Goal: Task Accomplishment & Management: Manage account settings

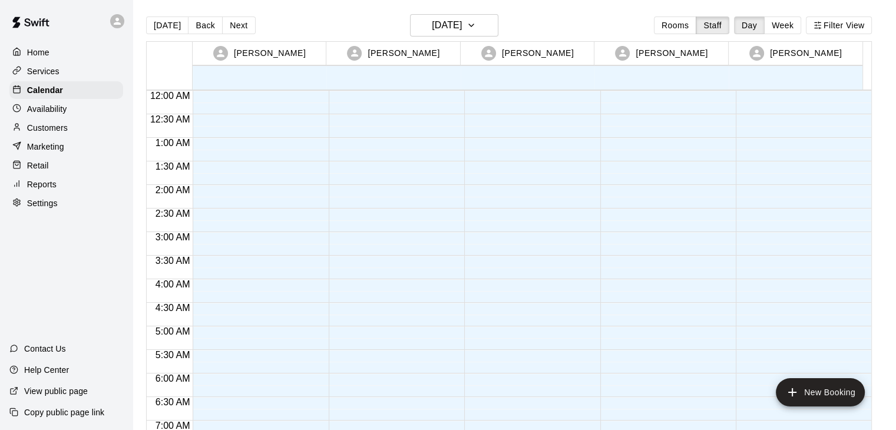
scroll to position [690, 0]
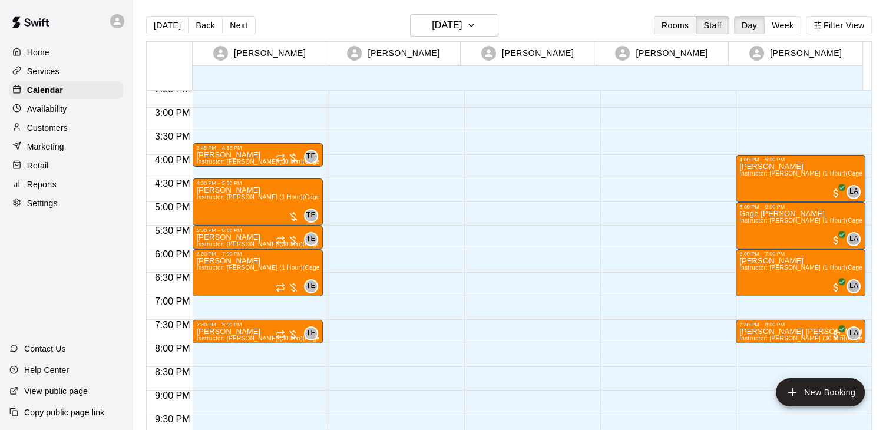
click at [685, 22] on button "Rooms" at bounding box center [675, 25] width 42 height 18
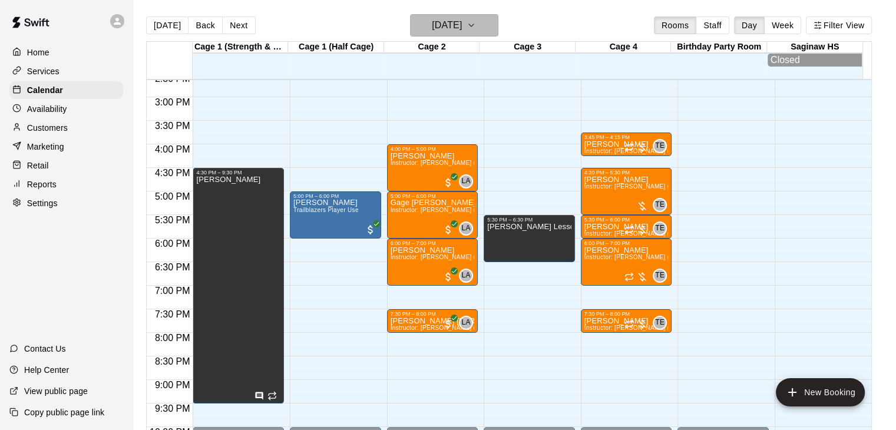
click at [476, 20] on icon "button" at bounding box center [470, 25] width 9 height 14
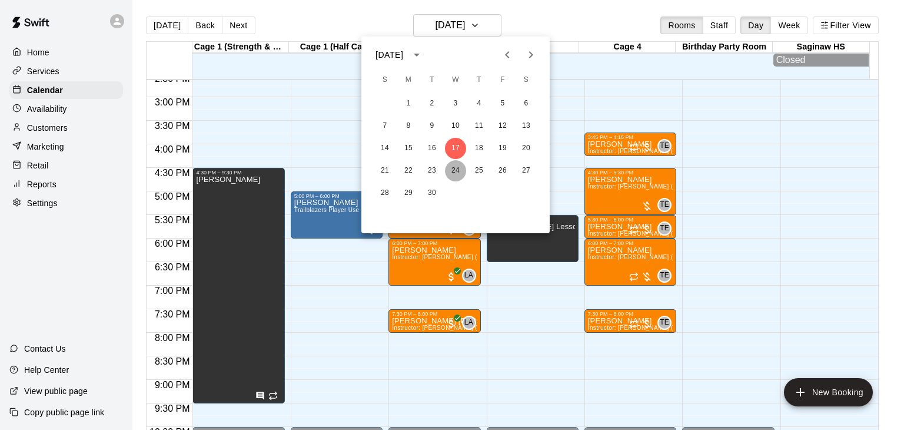
click at [452, 171] on button "24" at bounding box center [455, 170] width 21 height 21
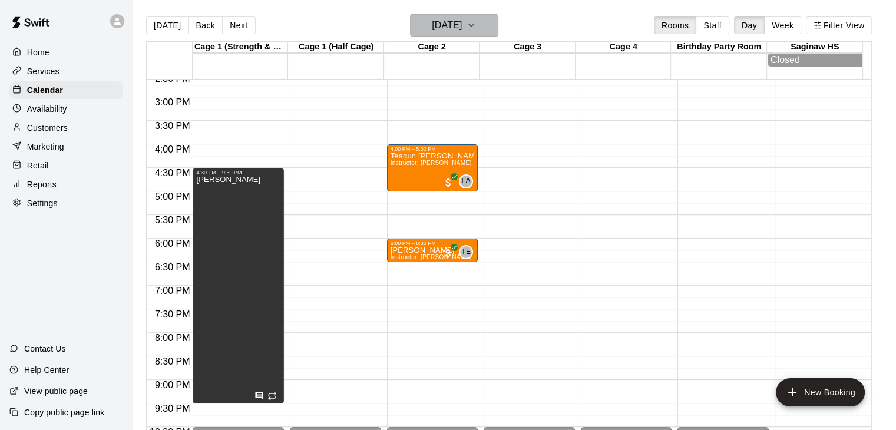
click at [462, 24] on h6 "Wednesday Sep 24" at bounding box center [447, 25] width 30 height 16
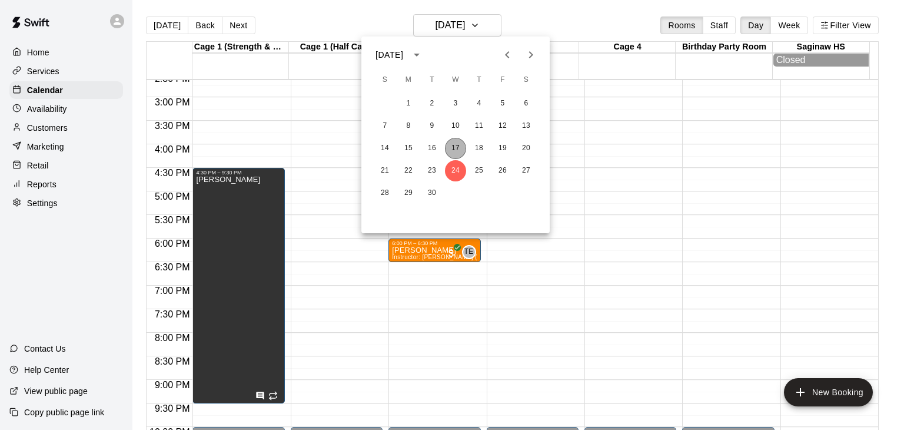
click at [456, 151] on button "17" at bounding box center [455, 148] width 21 height 21
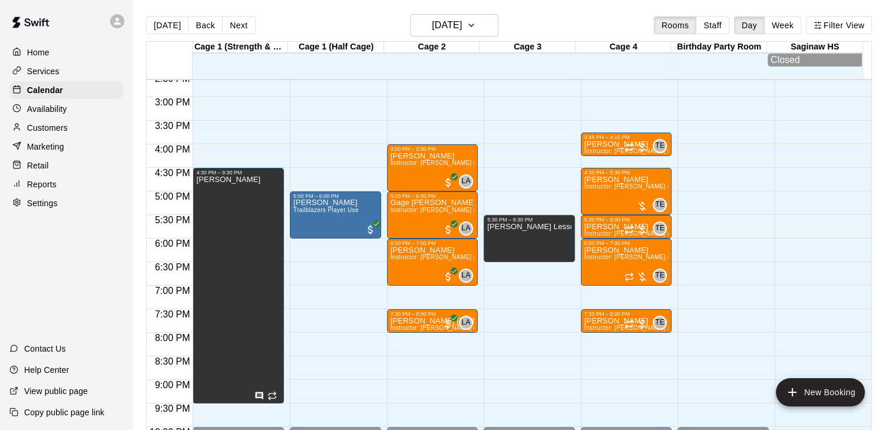
click at [71, 116] on div "Availability" at bounding box center [66, 109] width 114 height 18
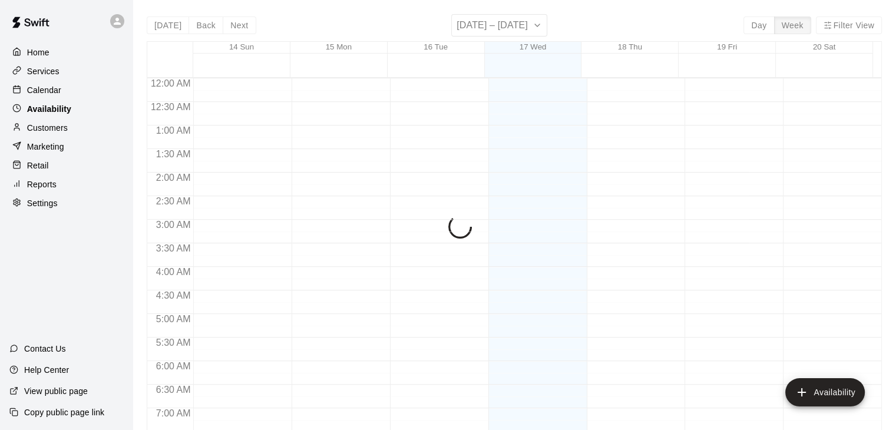
scroll to position [516, 0]
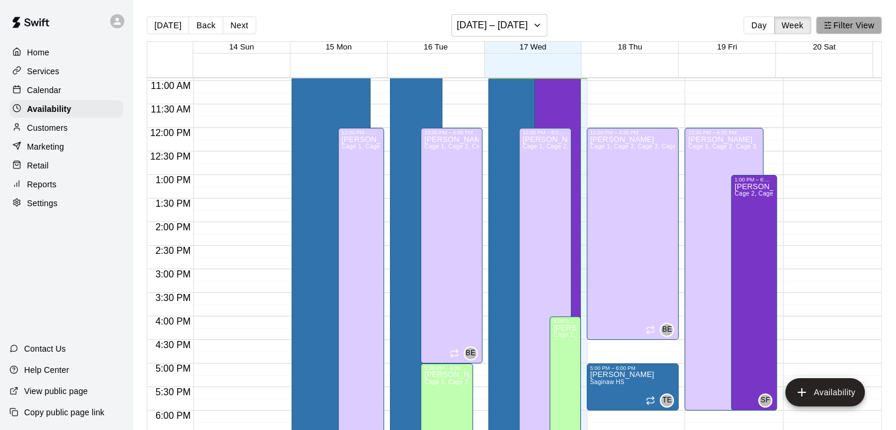
click at [836, 24] on button "Filter View" at bounding box center [849, 25] width 66 height 18
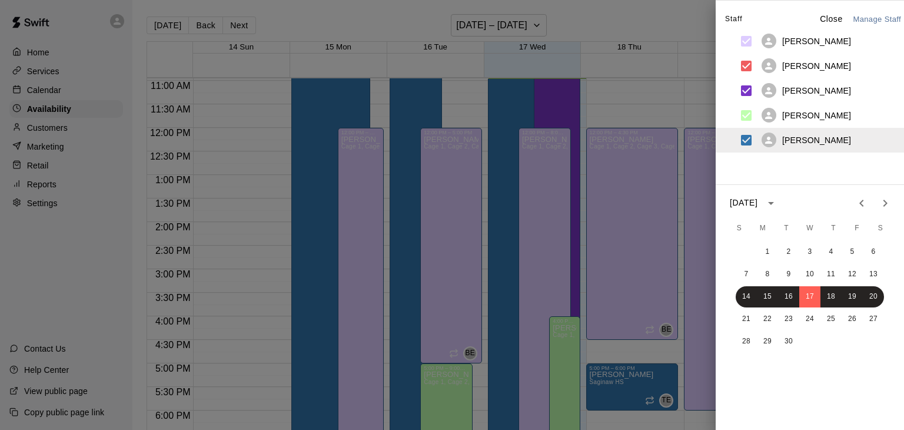
click at [794, 140] on p "Trey Edgar" at bounding box center [817, 140] width 69 height 12
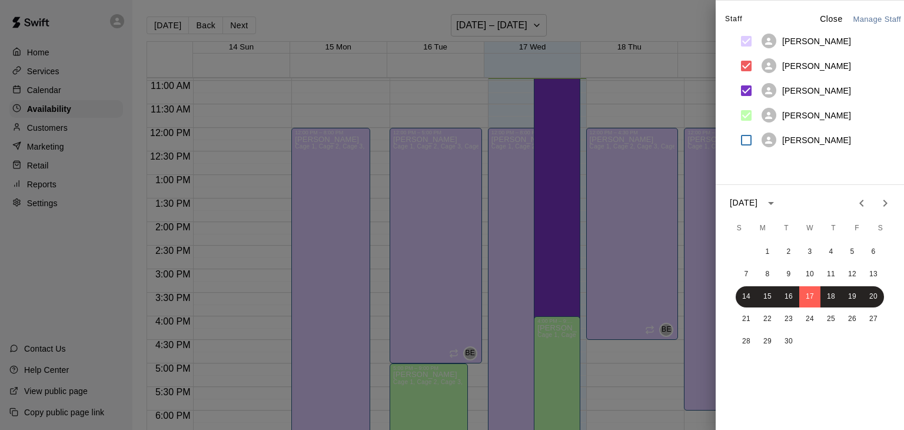
click at [794, 140] on p "Trey Edgar" at bounding box center [817, 140] width 69 height 12
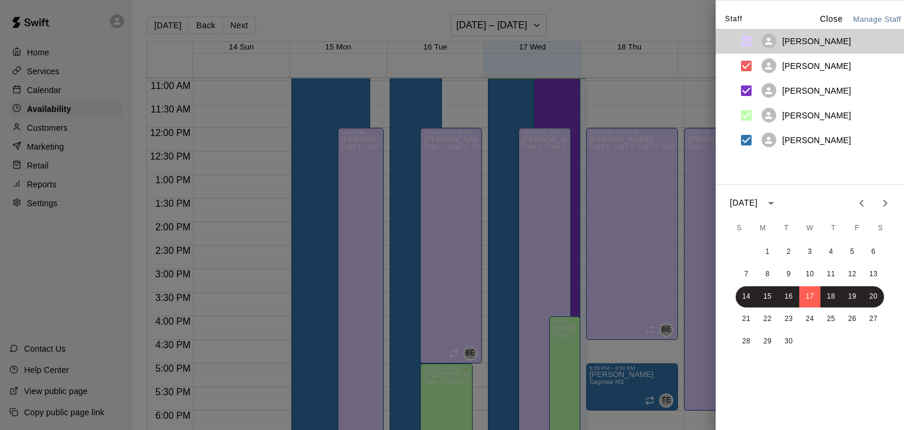
click at [820, 36] on p "[PERSON_NAME]" at bounding box center [817, 41] width 69 height 12
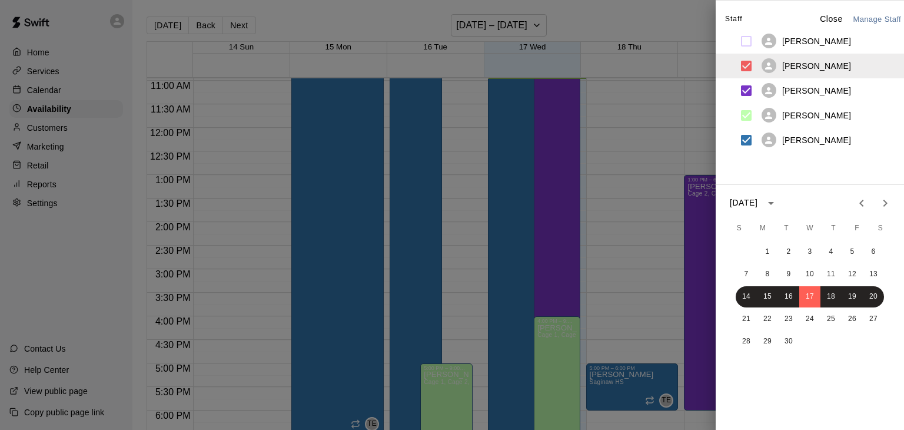
click at [813, 64] on p "Cody Burkhalter" at bounding box center [817, 66] width 69 height 12
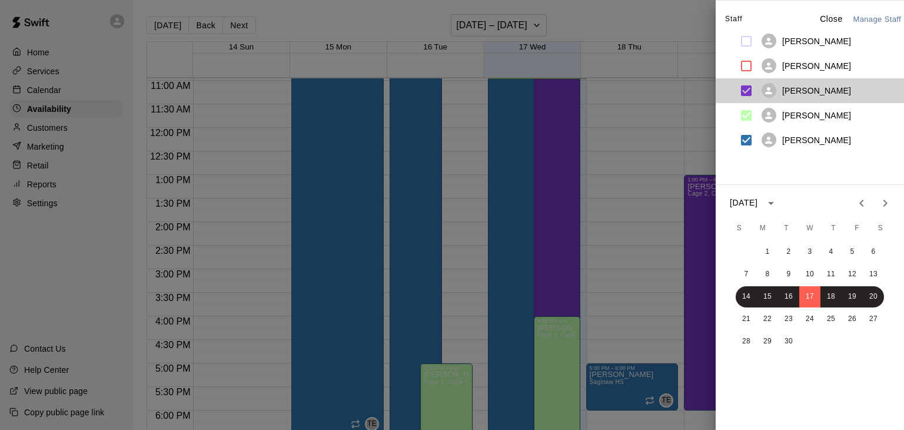
click at [811, 94] on p "Samuel Fabian" at bounding box center [817, 91] width 69 height 12
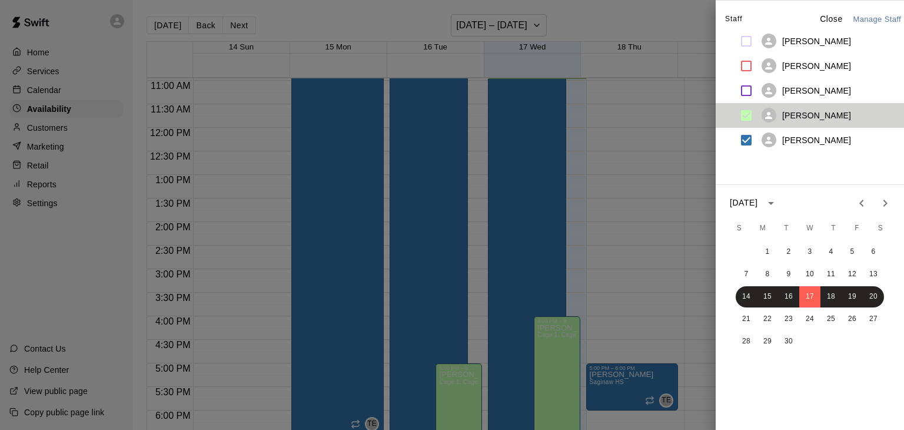
click at [806, 122] on div "Logan Angles" at bounding box center [807, 115] width 90 height 15
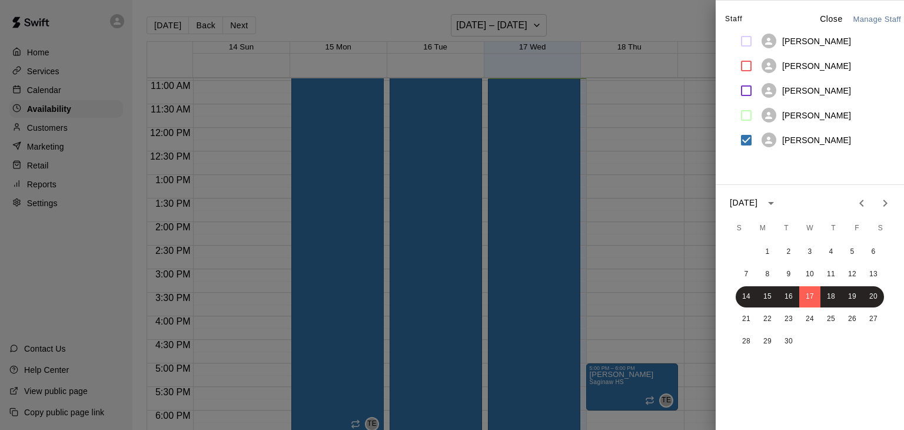
click at [671, 241] on div at bounding box center [452, 215] width 904 height 430
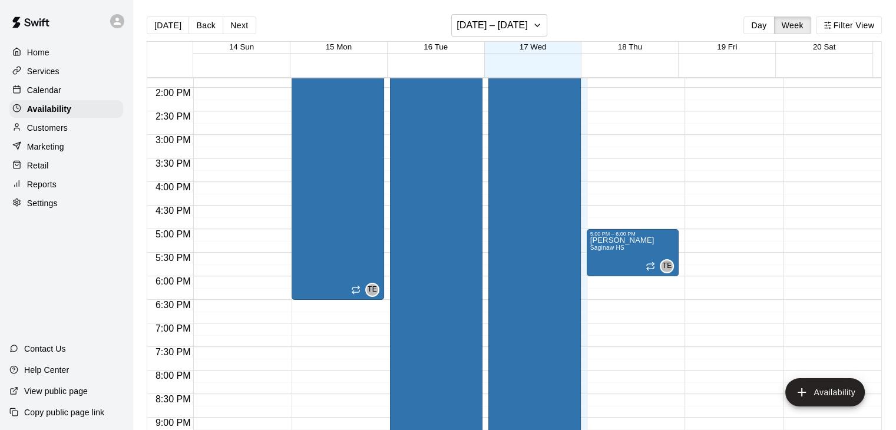
scroll to position [652, 0]
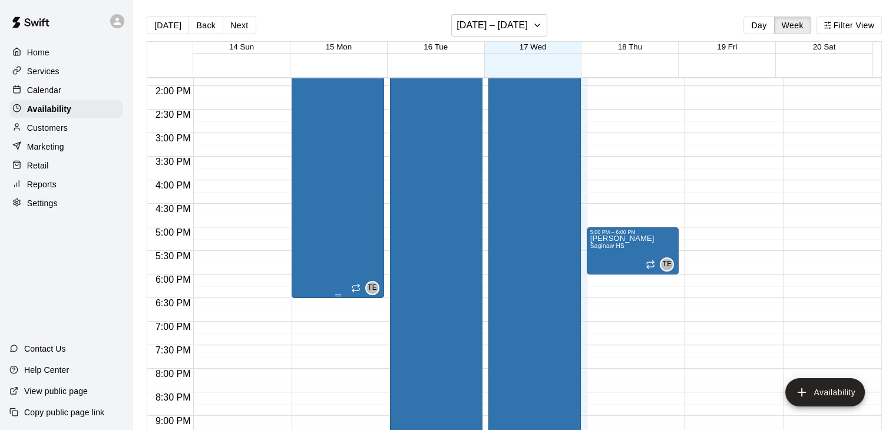
click at [339, 262] on div "Trey Edgar Cage 1, Cage 2, Cage 3, Cage 4" at bounding box center [337, 73] width 85 height 430
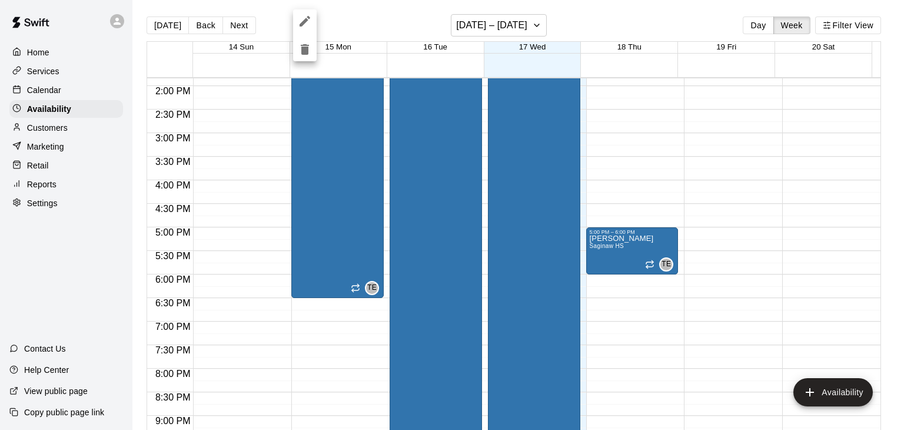
click at [415, 237] on div at bounding box center [452, 215] width 904 height 430
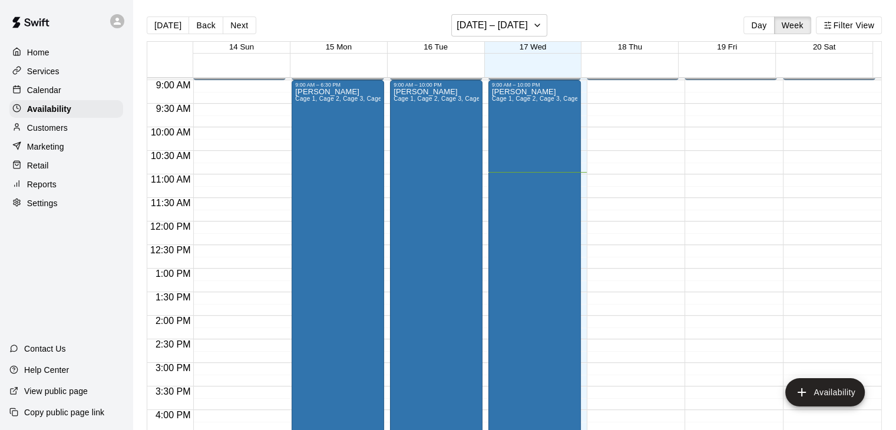
scroll to position [423, 0]
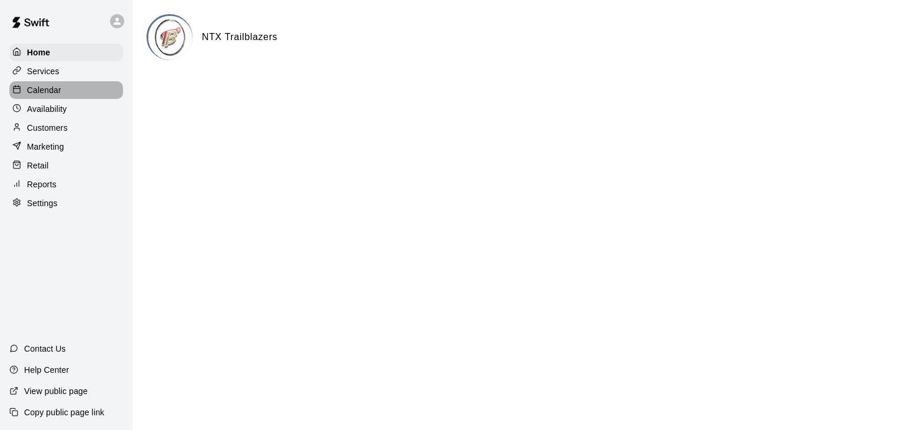
click at [39, 94] on p "Calendar" at bounding box center [44, 90] width 34 height 12
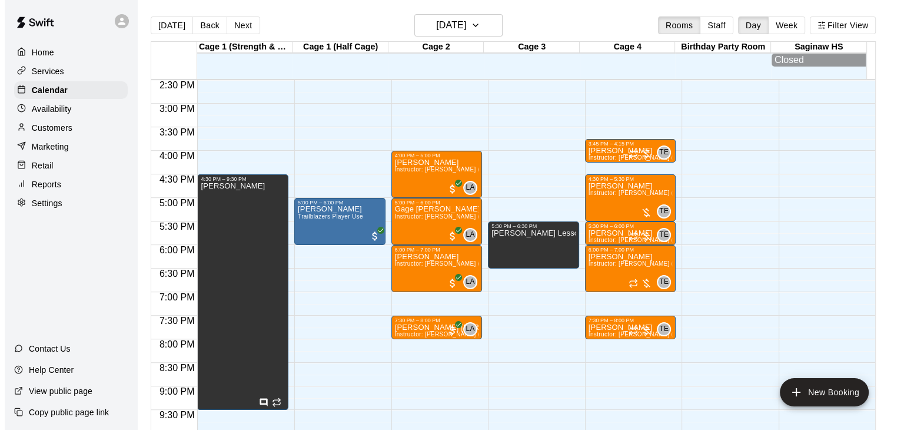
scroll to position [716, 0]
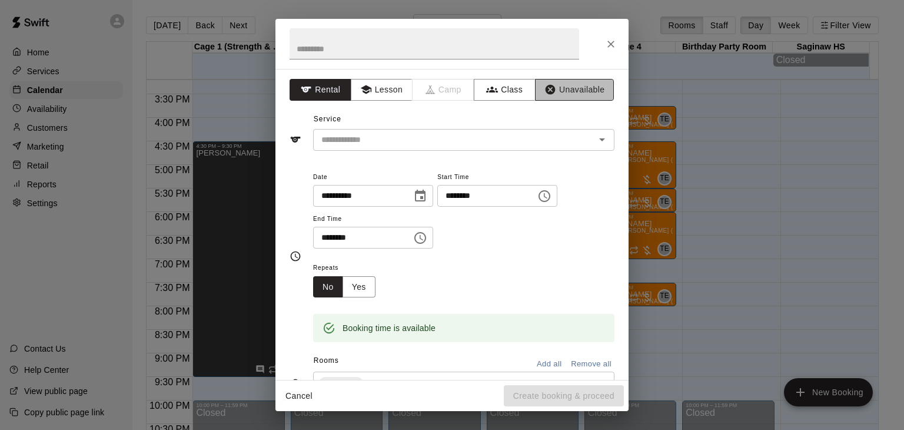
click at [554, 92] on button "Unavailable" at bounding box center [574, 90] width 79 height 22
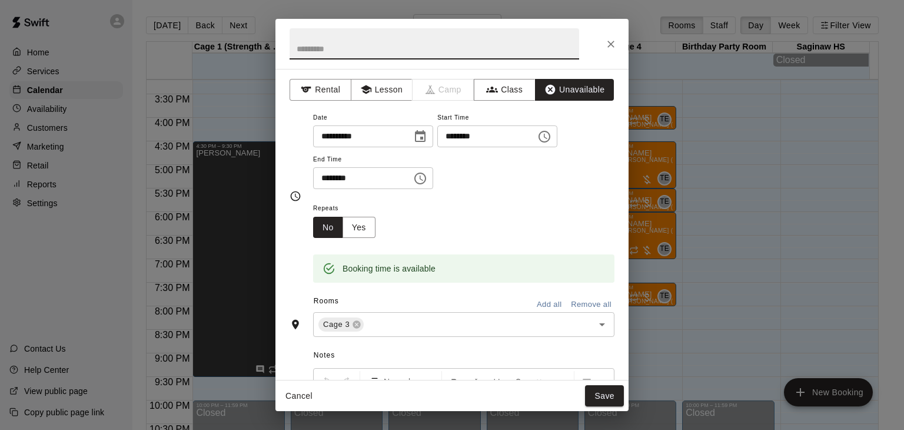
click at [431, 51] on input "text" at bounding box center [435, 43] width 290 height 31
type input "****"
click at [423, 180] on icon "Choose time, selected time is 5:00 PM" at bounding box center [422, 177] width 4 height 5
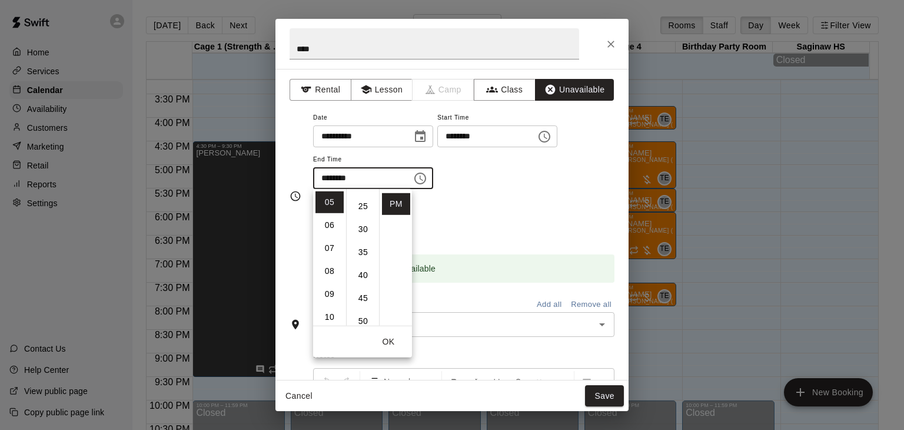
scroll to position [120, 0]
click at [363, 218] on li "30" at bounding box center [363, 220] width 28 height 22
type input "********"
click at [381, 347] on button "OK" at bounding box center [389, 342] width 38 height 22
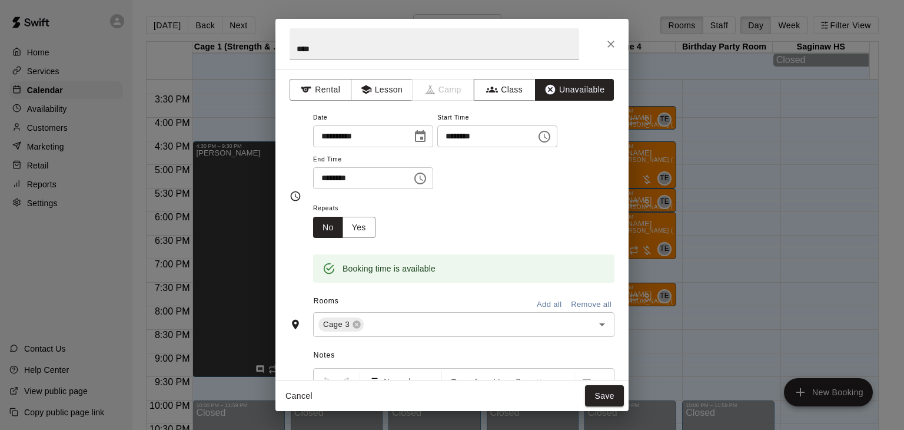
click at [391, 343] on div "Notes Normal Add notes..." at bounding box center [452, 427] width 325 height 181
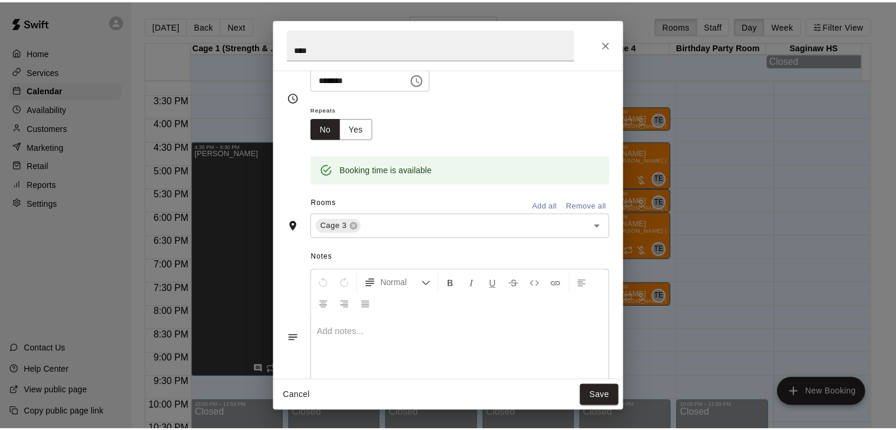
scroll to position [147, 0]
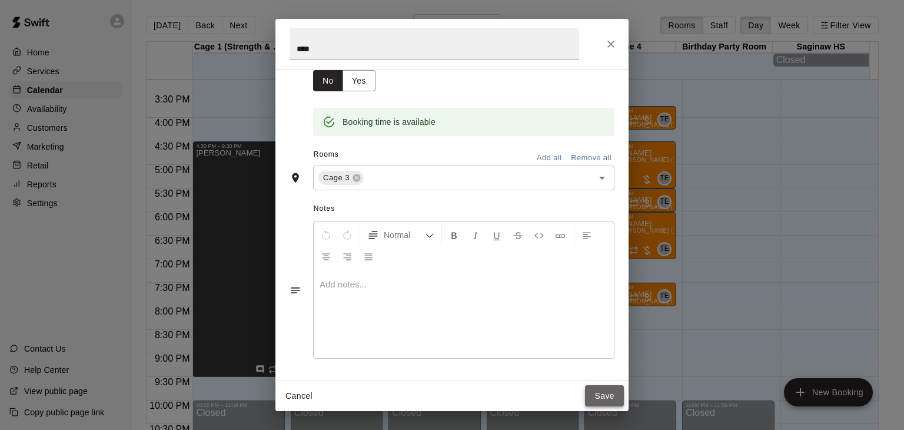
click at [603, 391] on button "Save" at bounding box center [604, 396] width 39 height 22
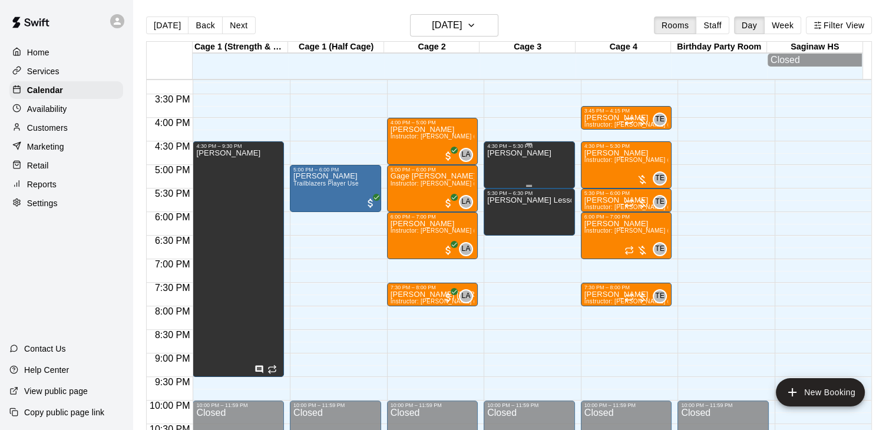
click at [527, 173] on div "Joan" at bounding box center [529, 364] width 84 height 430
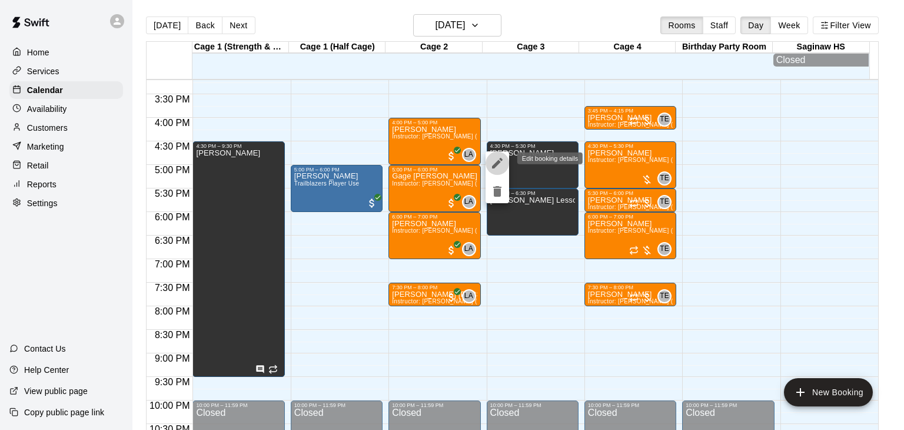
click at [495, 159] on icon "edit" at bounding box center [498, 163] width 14 height 14
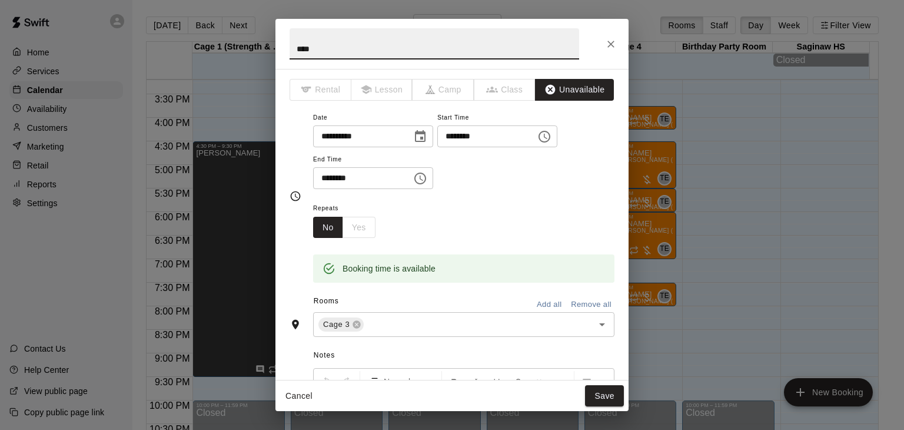
click at [400, 48] on input "****" at bounding box center [435, 43] width 290 height 31
type input "**********"
click at [603, 397] on button "Save" at bounding box center [604, 396] width 39 height 22
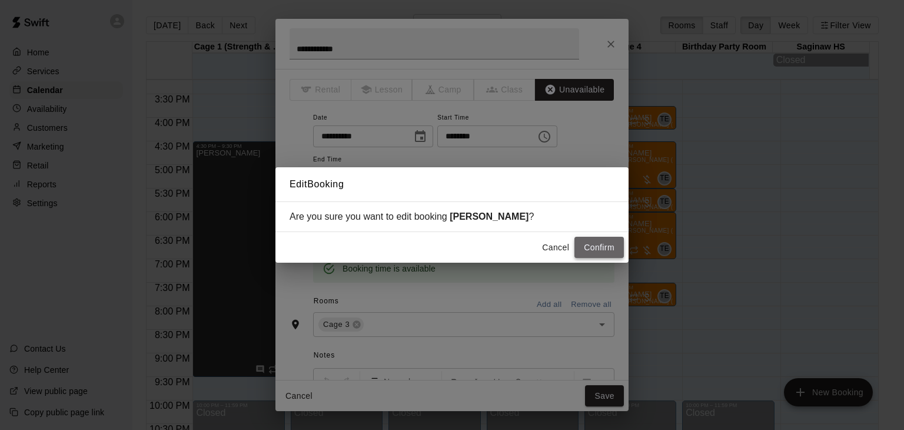
click at [599, 245] on button "Confirm" at bounding box center [599, 248] width 49 height 22
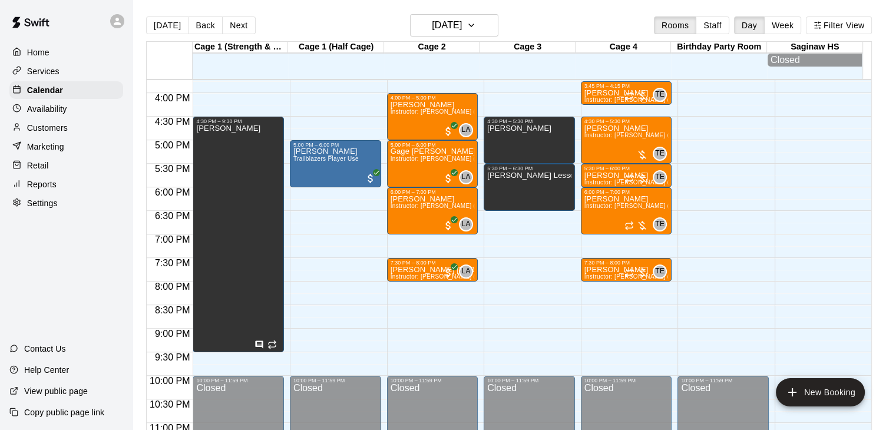
scroll to position [740, 0]
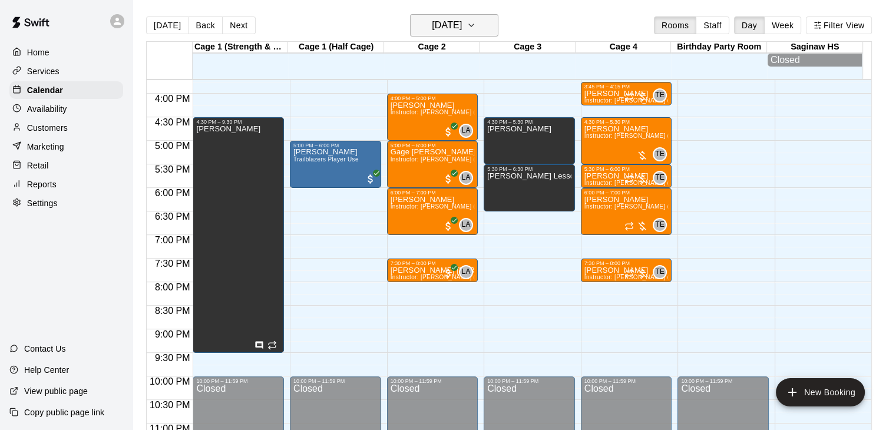
click at [462, 20] on h6 "Wednesday Sep 17" at bounding box center [447, 25] width 30 height 16
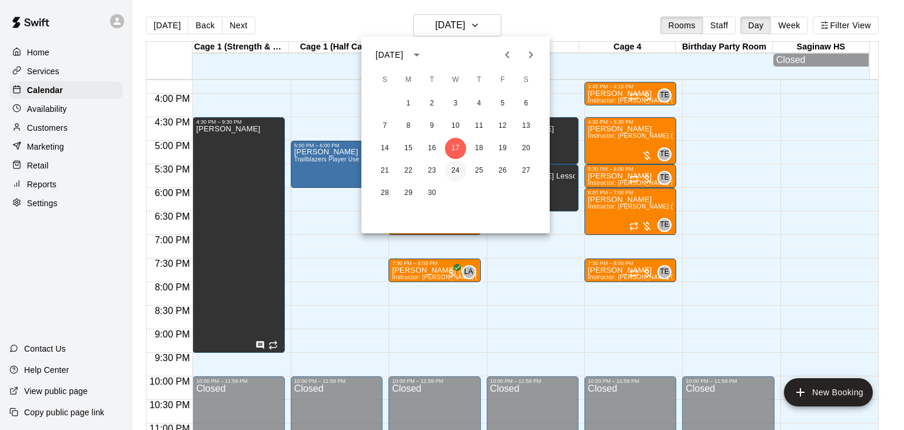
click at [453, 178] on button "24" at bounding box center [455, 170] width 21 height 21
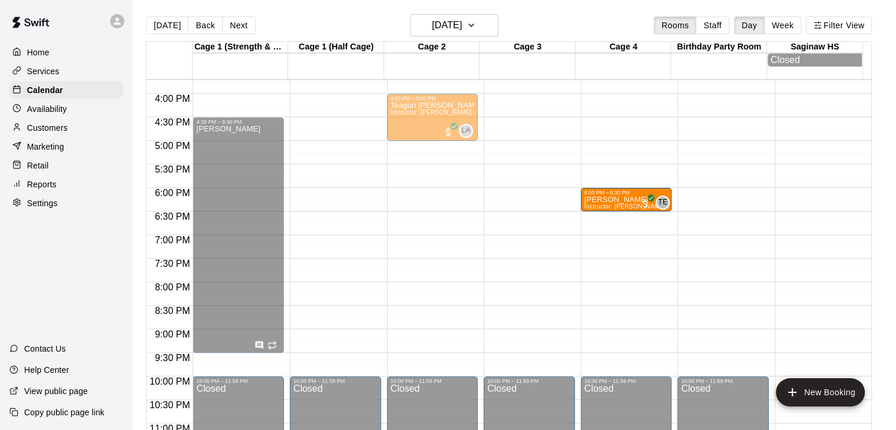
drag, startPoint x: 435, startPoint y: 201, endPoint x: 605, endPoint y: 206, distance: 170.2
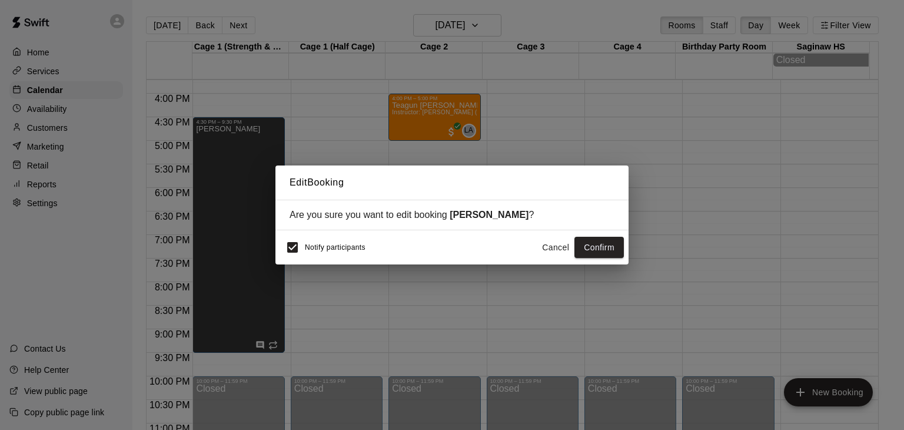
click at [563, 251] on button "Cancel" at bounding box center [556, 248] width 38 height 22
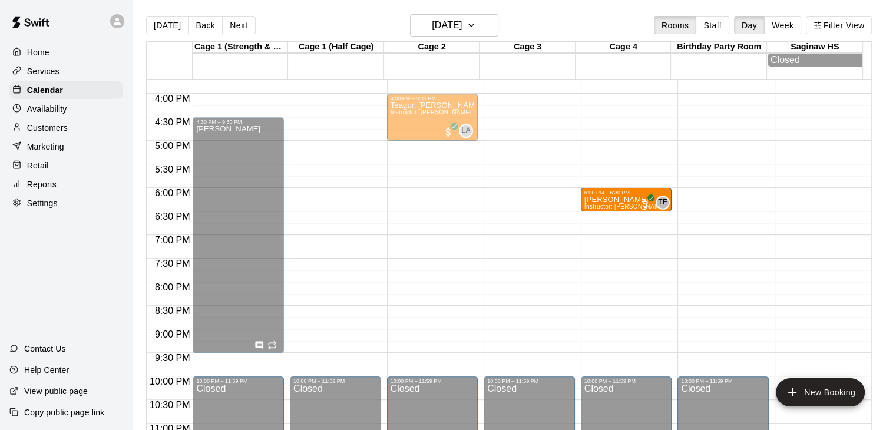
drag, startPoint x: 419, startPoint y: 201, endPoint x: 596, endPoint y: 204, distance: 177.3
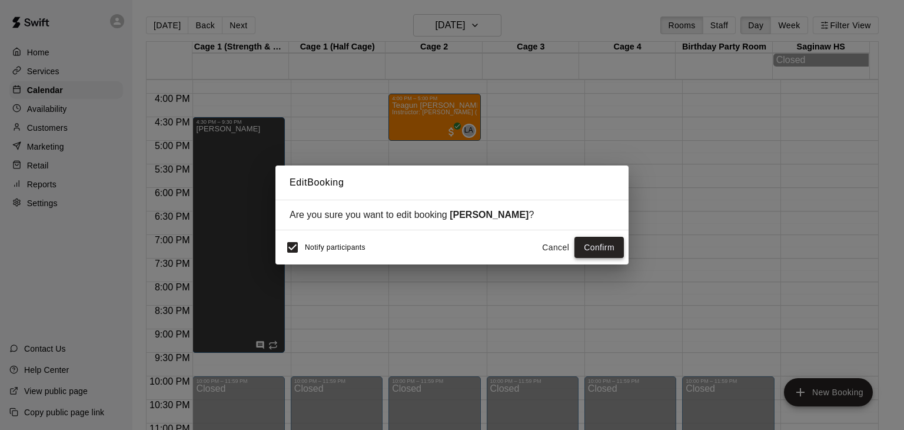
click at [592, 248] on button "Confirm" at bounding box center [599, 248] width 49 height 22
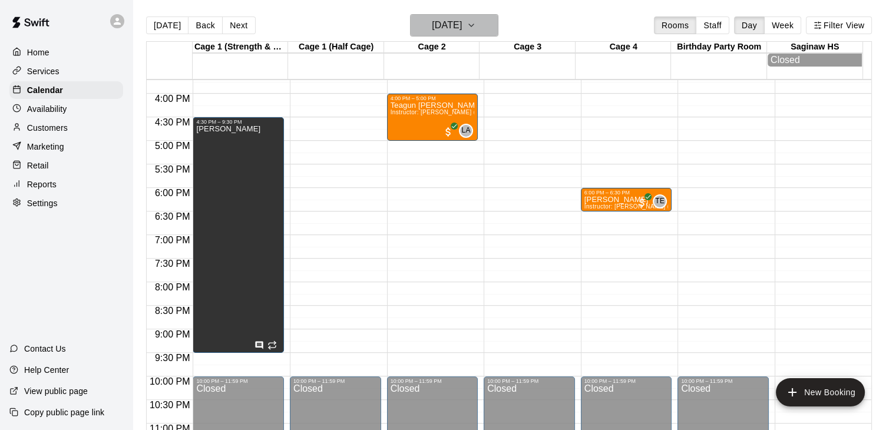
click at [462, 31] on h6 "Wednesday Sep 24" at bounding box center [447, 25] width 30 height 16
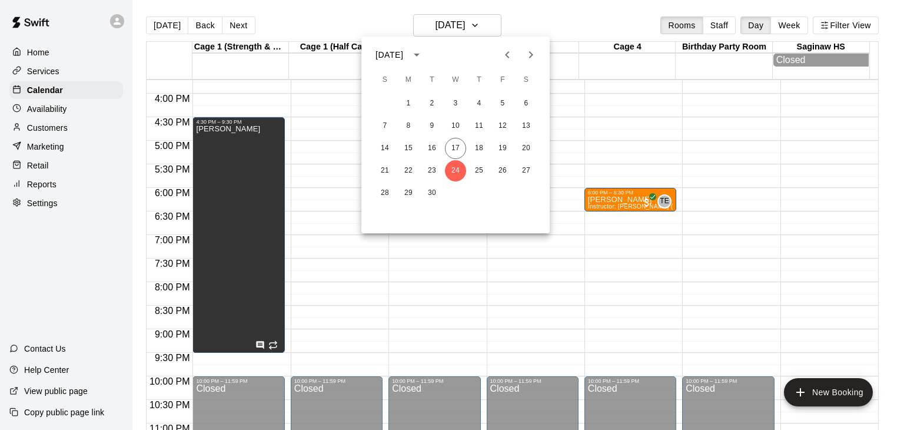
click at [532, 55] on icon "Next month" at bounding box center [531, 54] width 4 height 7
click at [456, 104] on button "1" at bounding box center [455, 103] width 21 height 21
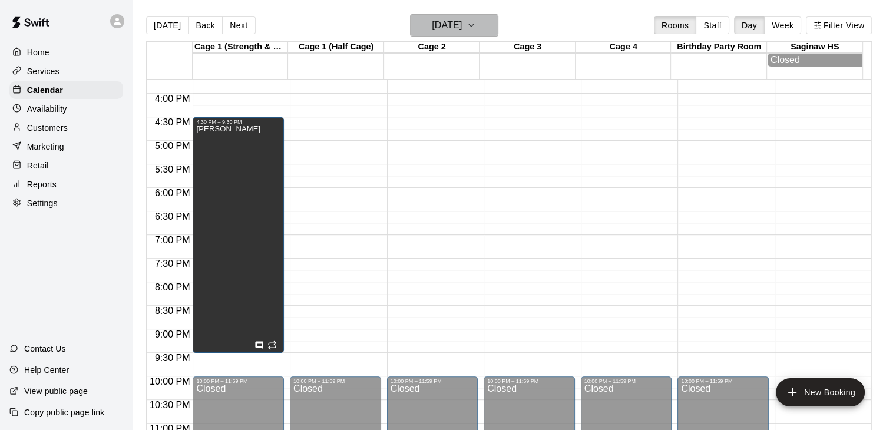
click at [462, 28] on h6 "Wednesday Oct 01" at bounding box center [447, 25] width 30 height 16
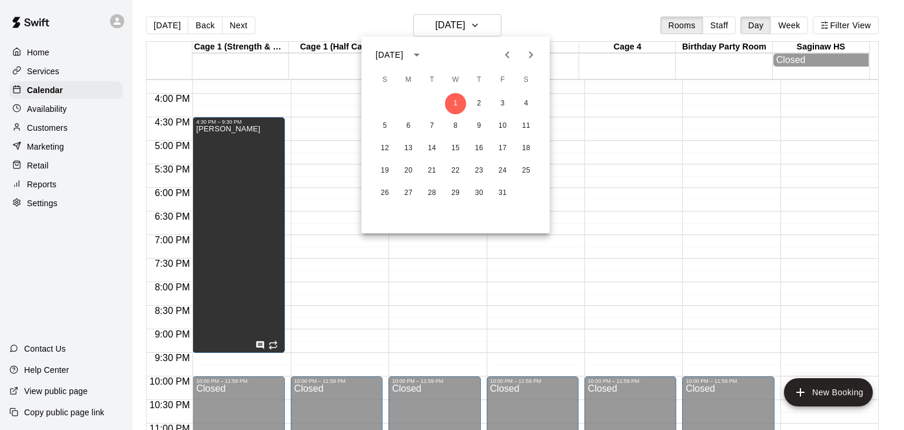
click at [590, 157] on div at bounding box center [452, 215] width 904 height 430
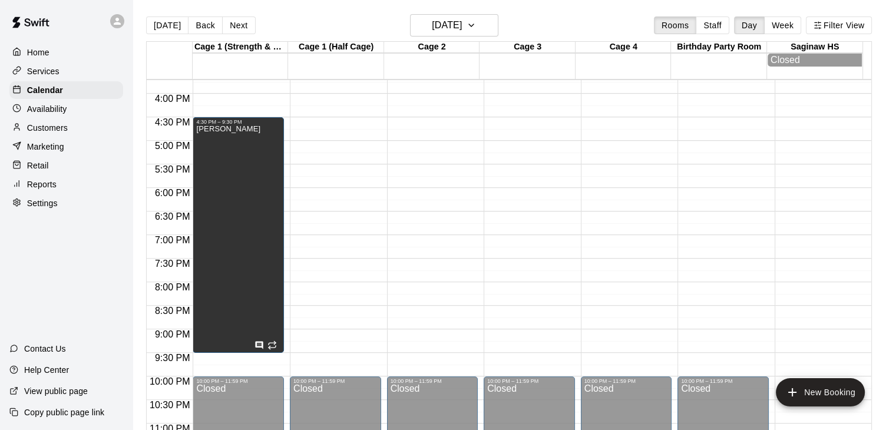
click at [41, 126] on p "Customers" at bounding box center [47, 128] width 41 height 12
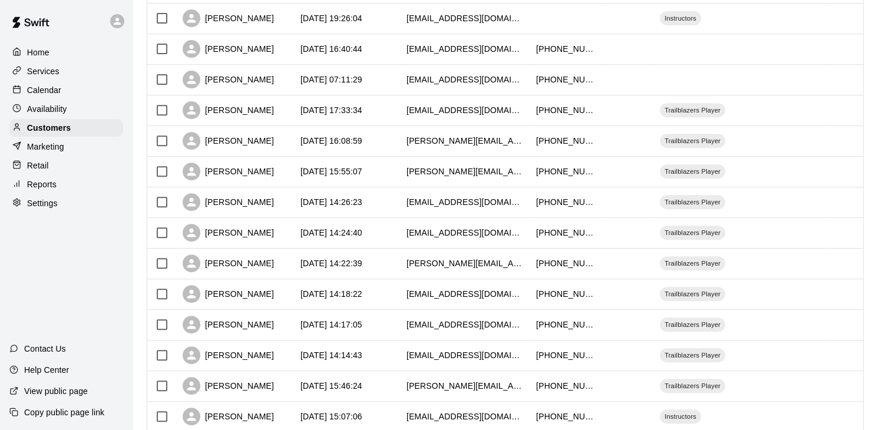
scroll to position [420, 0]
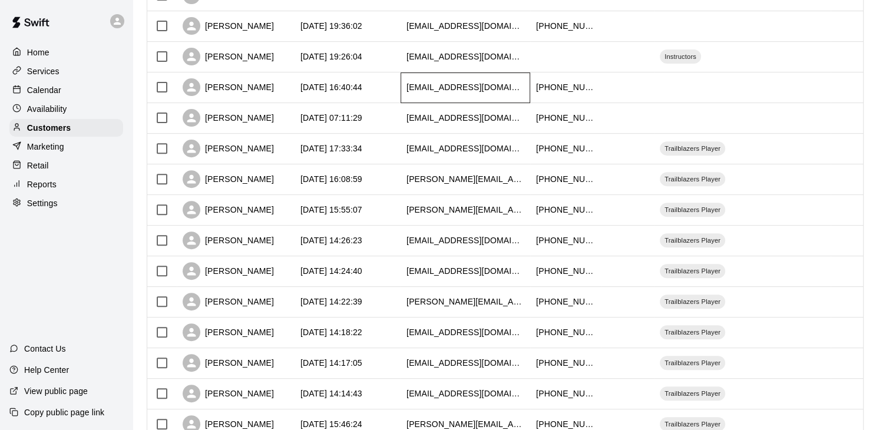
click at [528, 97] on div "[EMAIL_ADDRESS][DOMAIN_NAME]" at bounding box center [465, 87] width 130 height 31
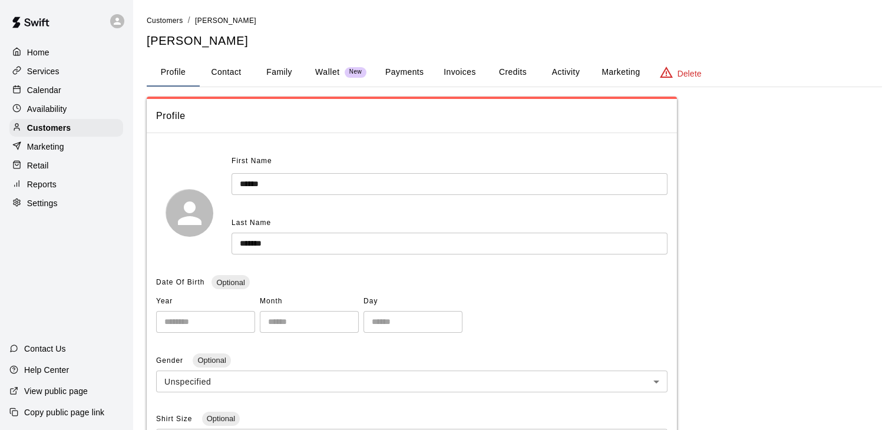
click at [562, 70] on button "Activity" at bounding box center [565, 72] width 53 height 28
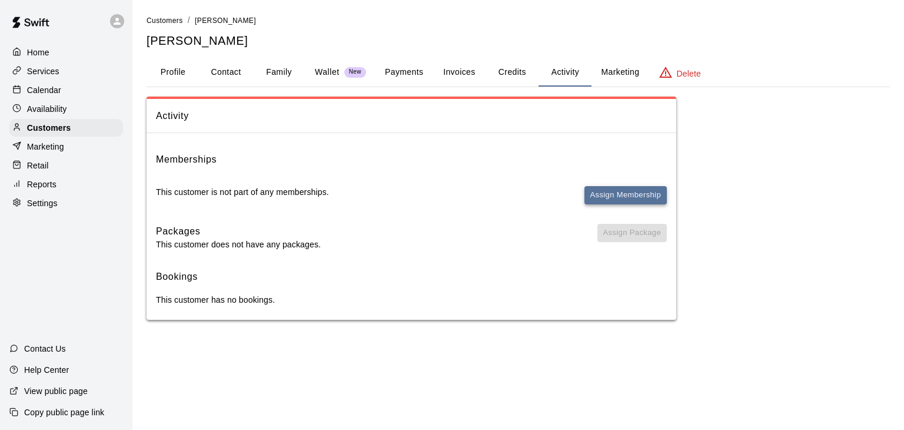
click at [627, 193] on button "Assign Membership" at bounding box center [626, 195] width 82 height 18
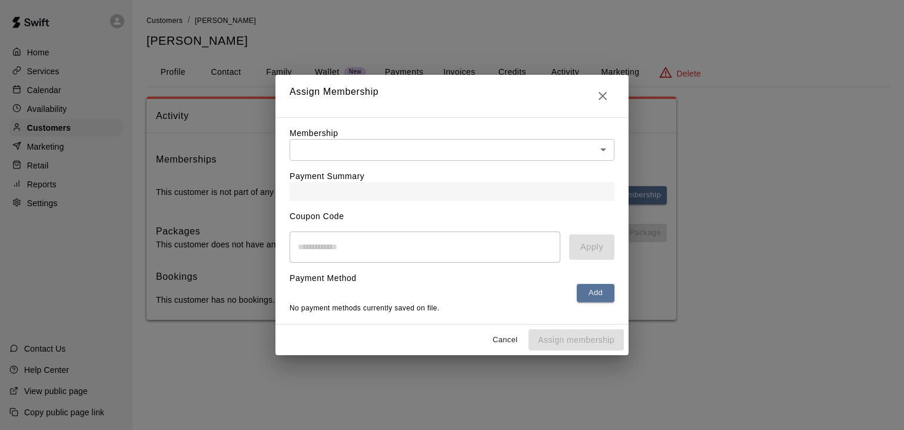
click at [424, 141] on body "Home Services Calendar Availability Customers Marketing Retail Reports Settings…" at bounding box center [452, 171] width 904 height 343
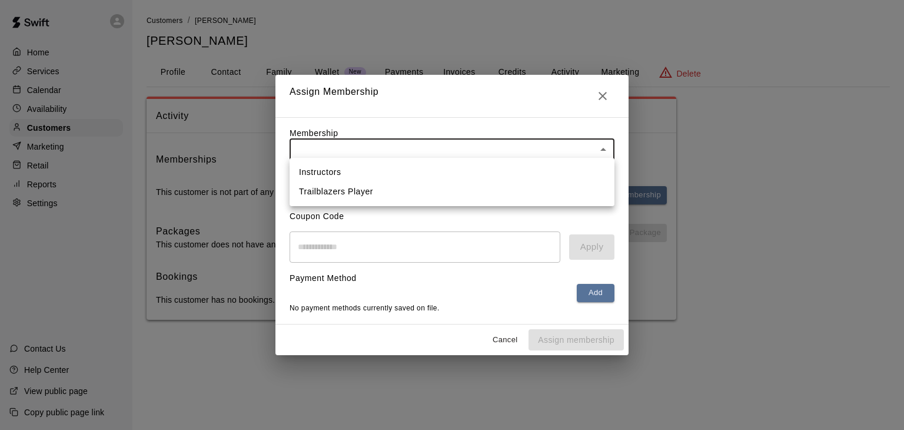
click at [398, 192] on li "Trailblazers Player" at bounding box center [452, 191] width 325 height 19
type input "**********"
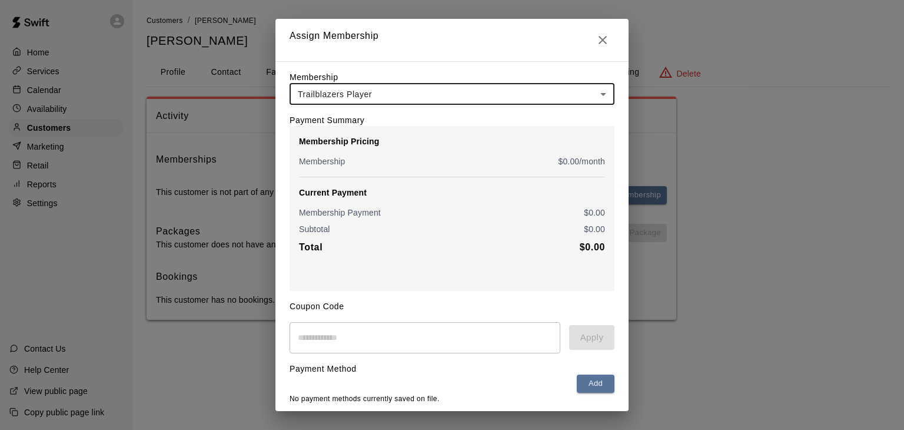
scroll to position [44, 0]
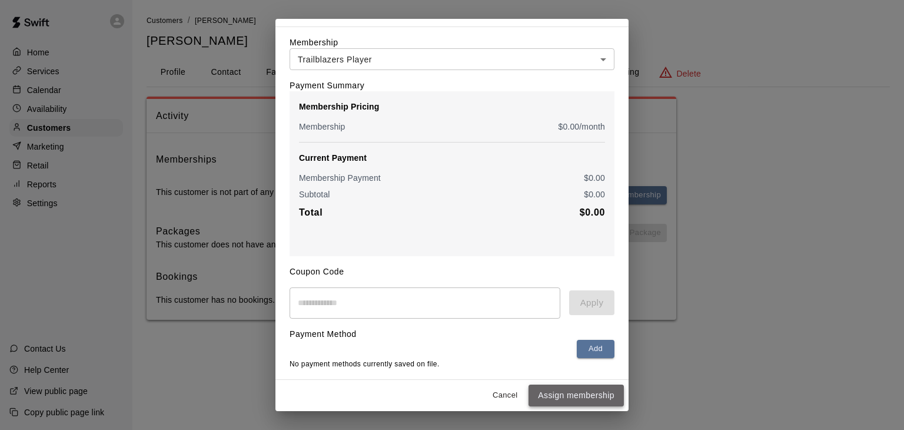
click at [558, 395] on button "Assign membership" at bounding box center [576, 396] width 95 height 22
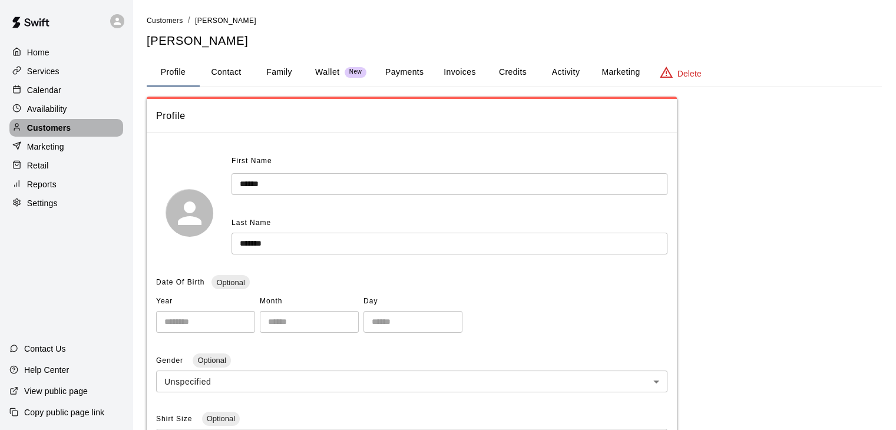
click at [61, 129] on p "Customers" at bounding box center [49, 128] width 44 height 12
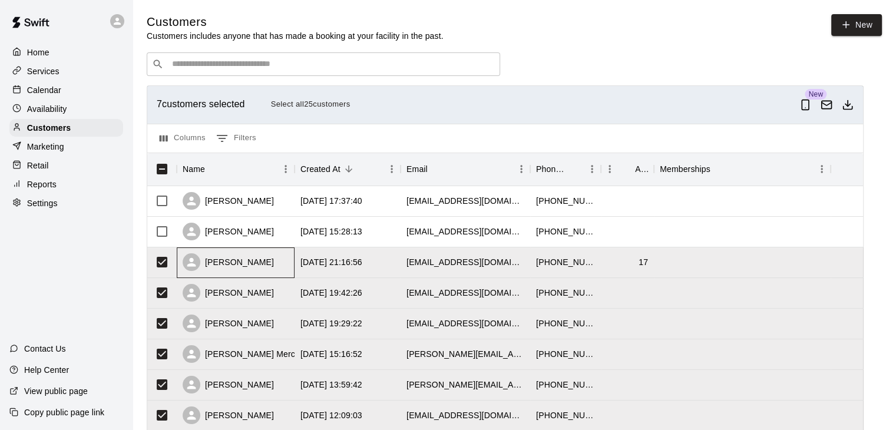
click at [263, 261] on div "[PERSON_NAME]" at bounding box center [236, 262] width 118 height 31
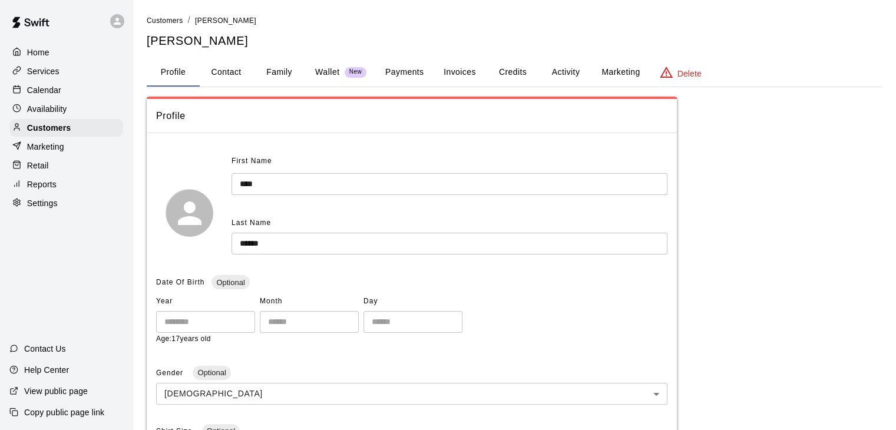
click at [564, 67] on button "Activity" at bounding box center [565, 72] width 53 height 28
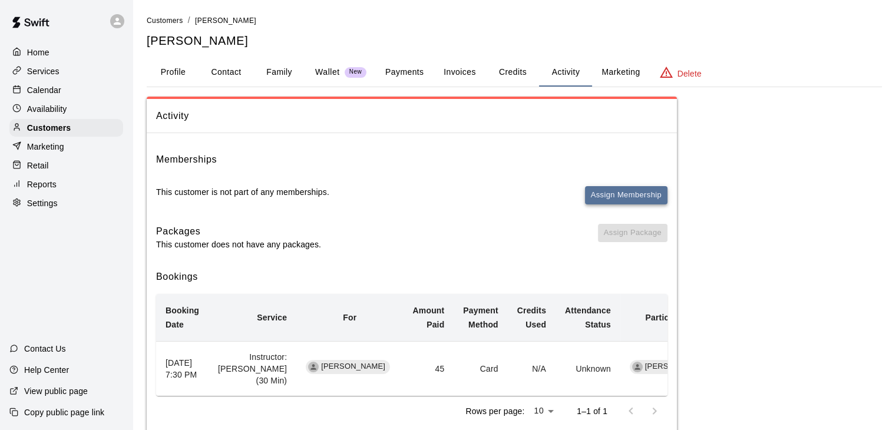
click at [625, 196] on button "Assign Membership" at bounding box center [626, 195] width 82 height 18
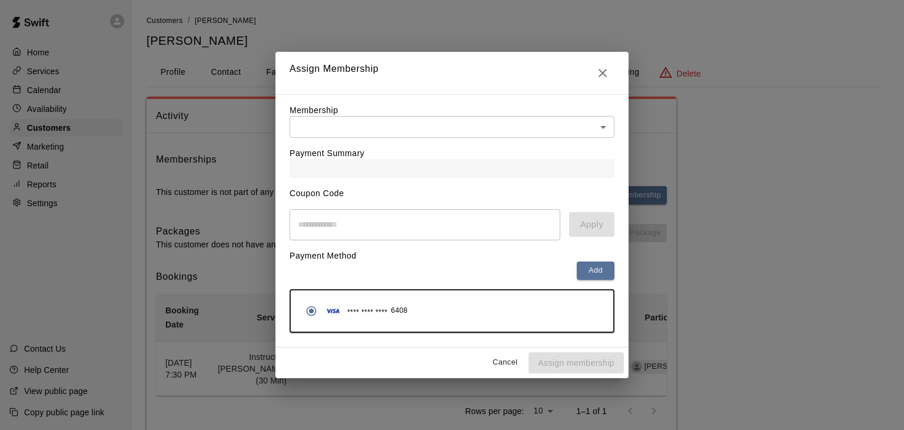
click at [398, 122] on body "Home Services Calendar Availability Customers Marketing Retail Reports Settings…" at bounding box center [452, 232] width 904 height 464
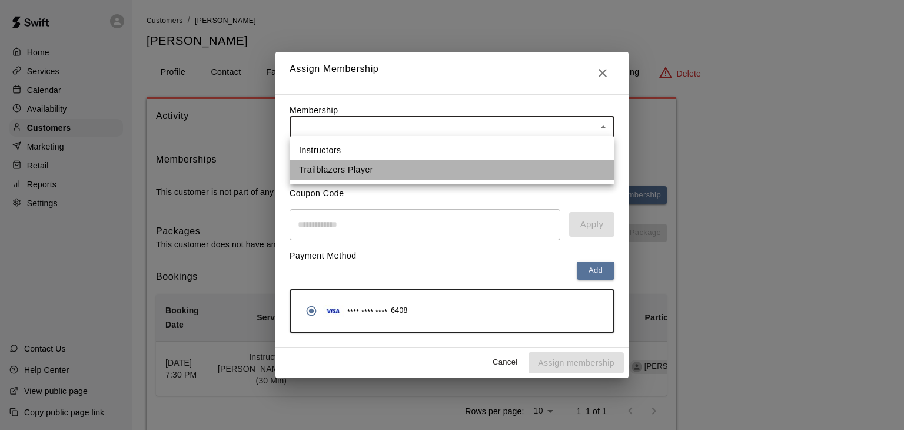
click at [383, 166] on li "Trailblazers Player" at bounding box center [452, 169] width 325 height 19
type input "**********"
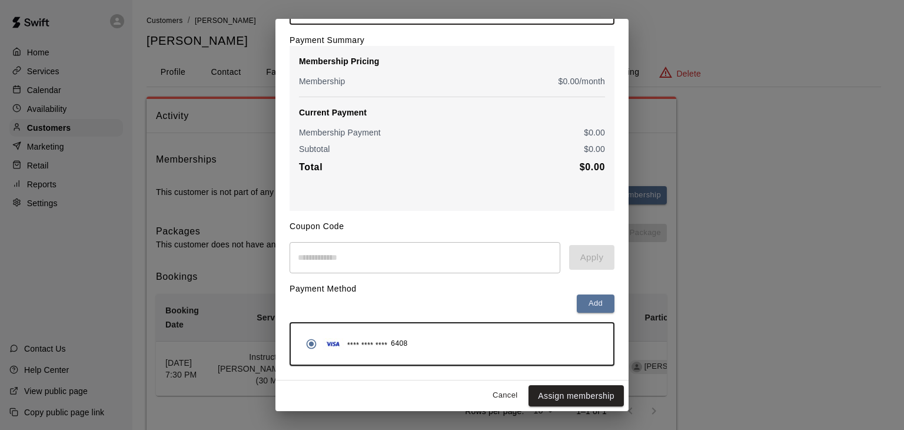
scroll to position [87, 0]
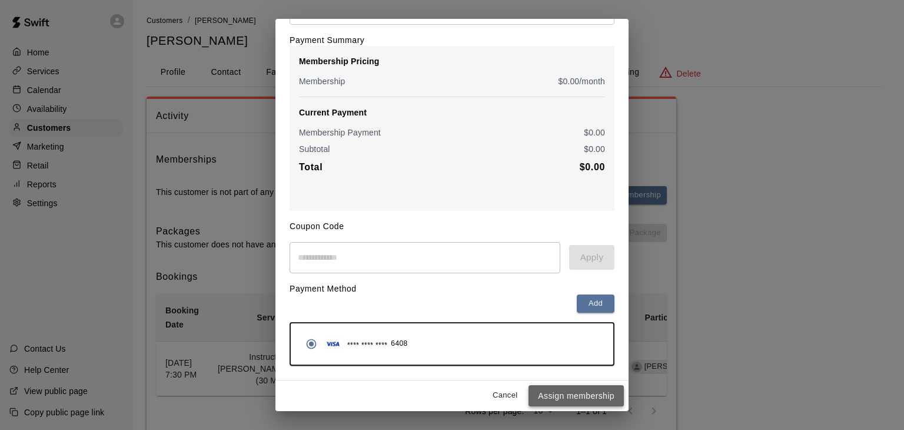
click at [576, 396] on button "Assign membership" at bounding box center [576, 396] width 95 height 22
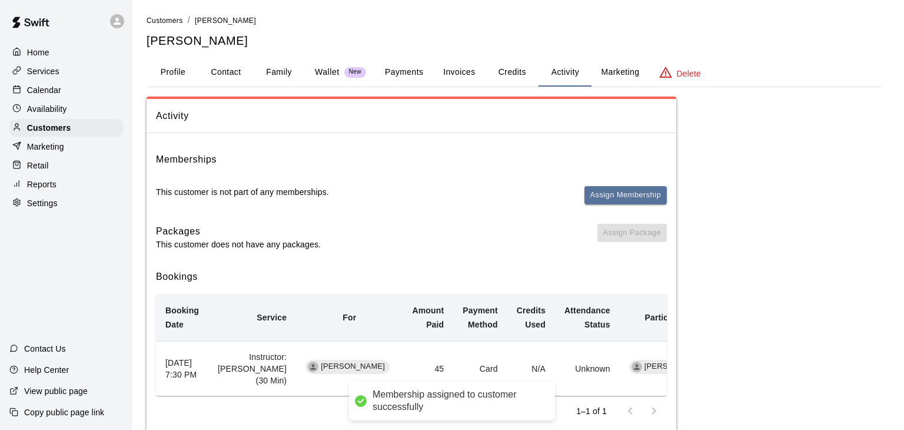
scroll to position [0, 0]
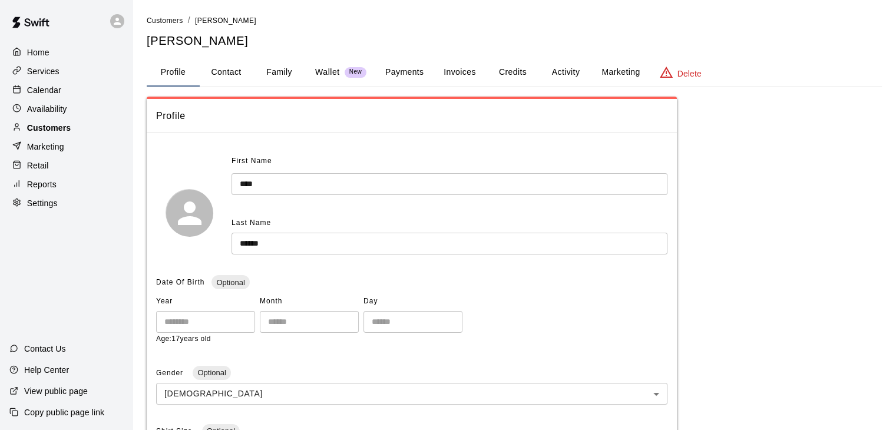
click at [69, 134] on p "Customers" at bounding box center [49, 128] width 44 height 12
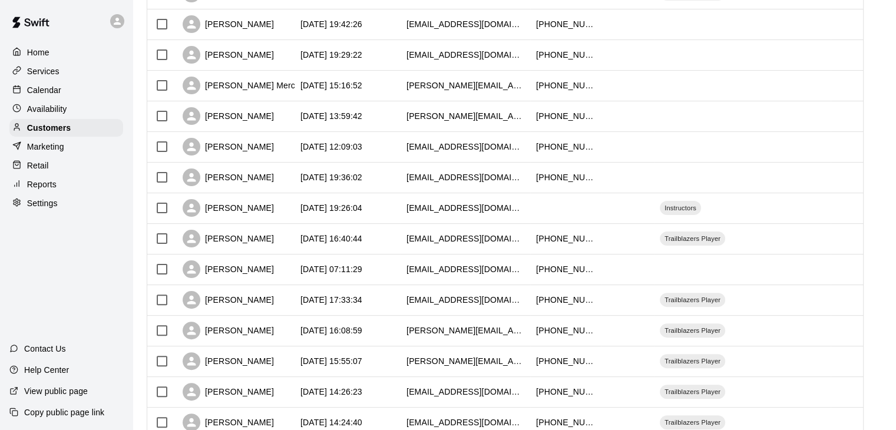
scroll to position [299, 0]
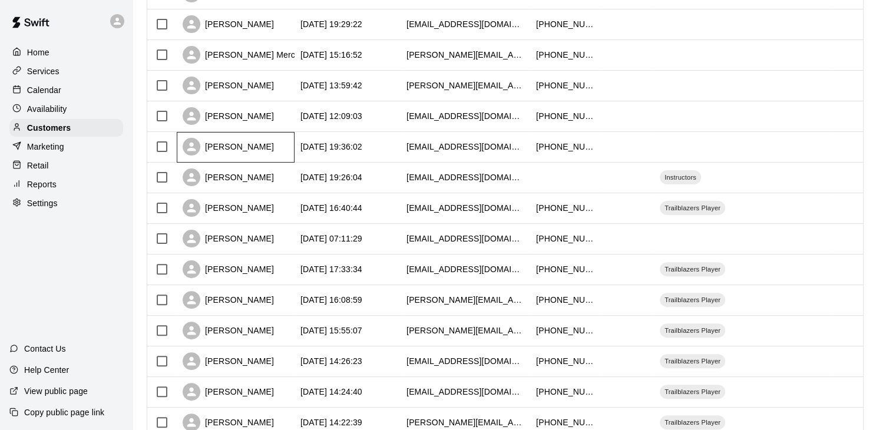
click at [289, 154] on div "[PERSON_NAME]" at bounding box center [236, 147] width 118 height 31
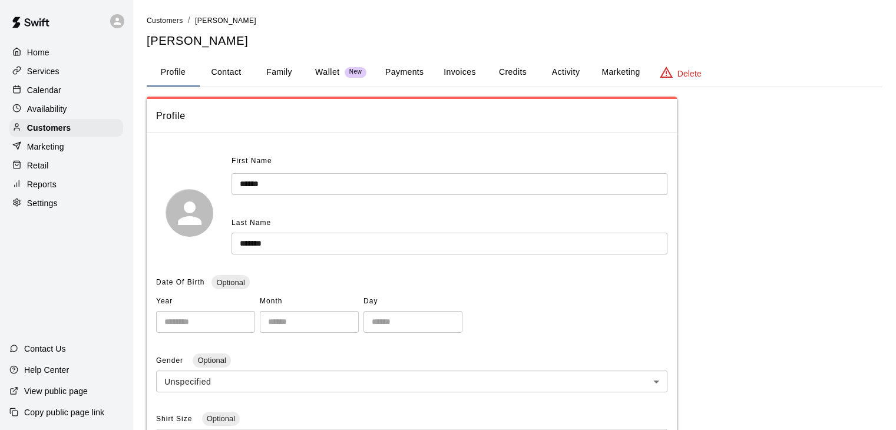
click at [556, 71] on button "Activity" at bounding box center [565, 72] width 53 height 28
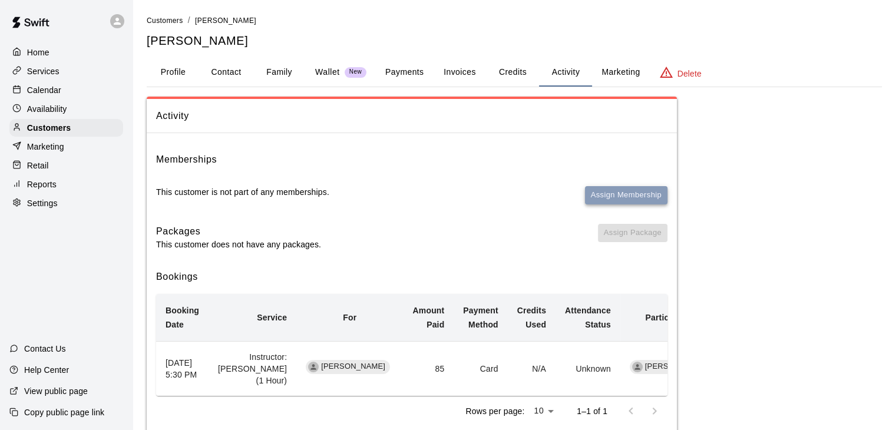
click at [599, 191] on button "Assign Membership" at bounding box center [626, 195] width 82 height 18
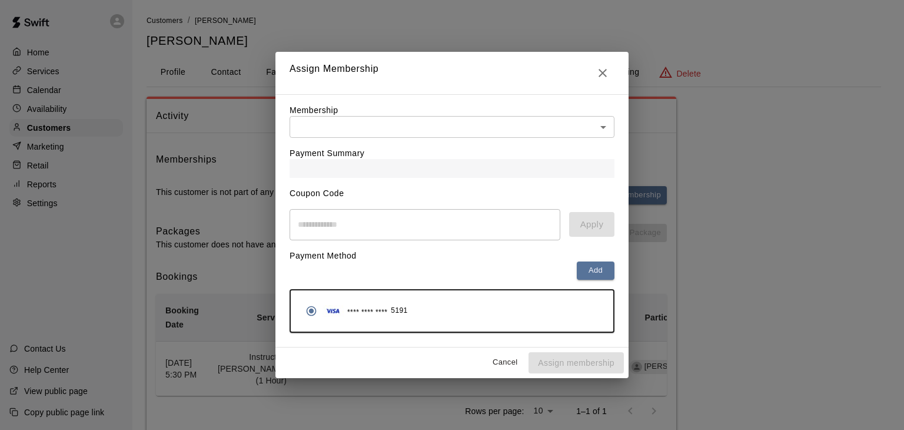
click at [459, 132] on body "Home Services Calendar Availability Customers Marketing Retail Reports Settings…" at bounding box center [452, 232] width 904 height 464
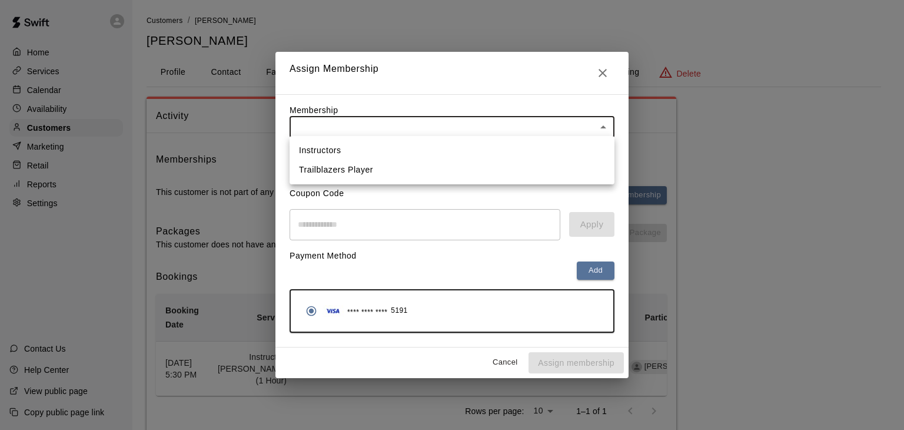
click at [447, 163] on li "Trailblazers Player" at bounding box center [452, 169] width 325 height 19
type input "**********"
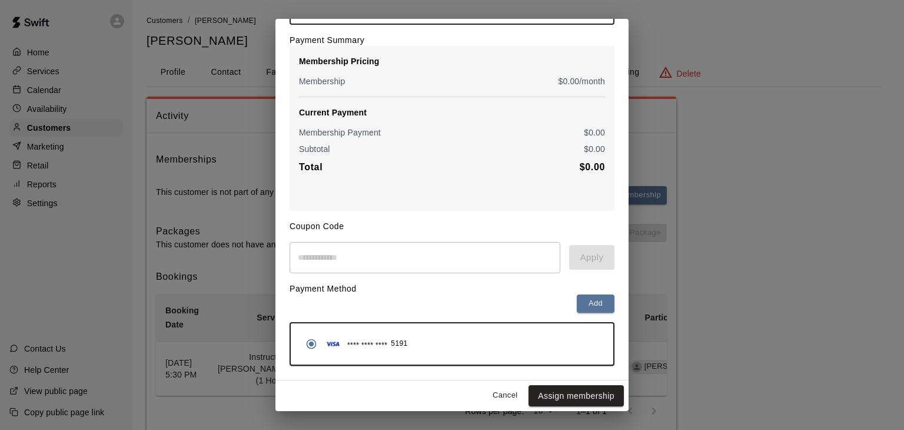
scroll to position [87, 0]
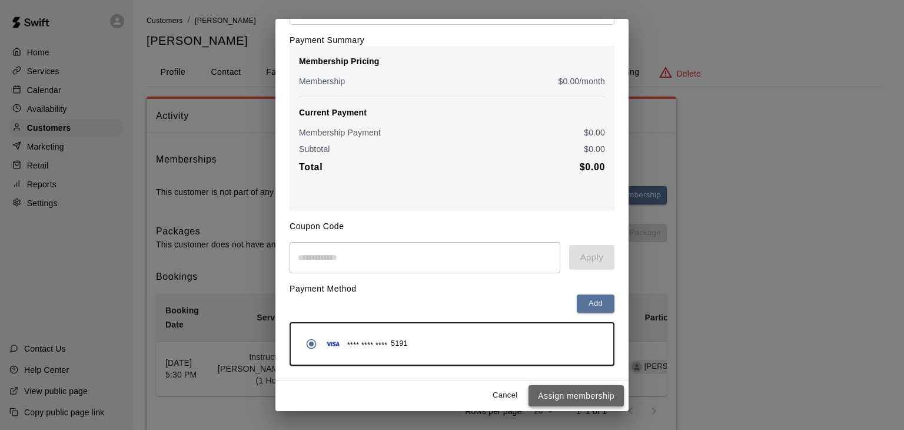
click at [559, 400] on button "Assign membership" at bounding box center [576, 396] width 95 height 22
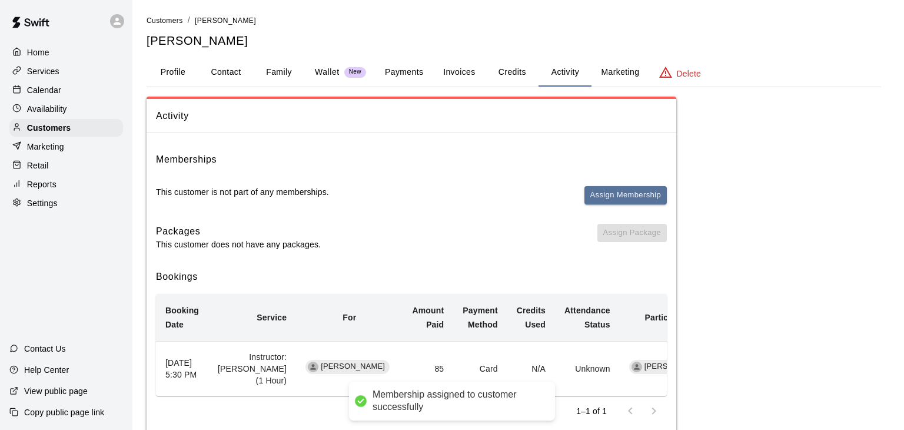
scroll to position [0, 0]
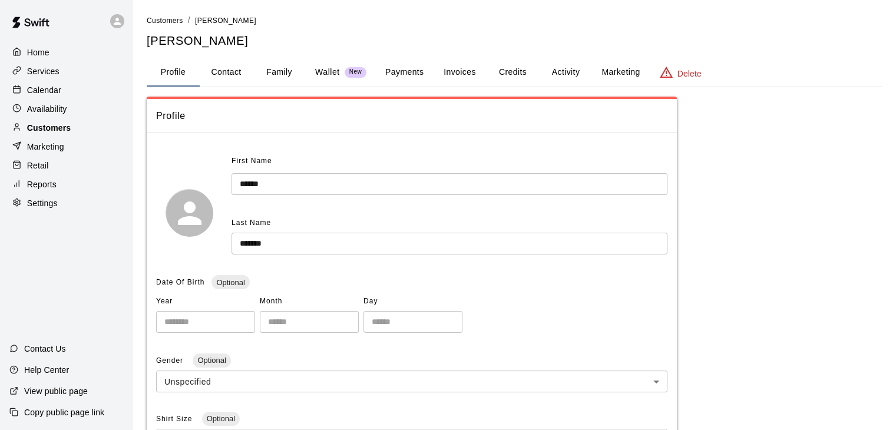
click at [67, 134] on p "Customers" at bounding box center [49, 128] width 44 height 12
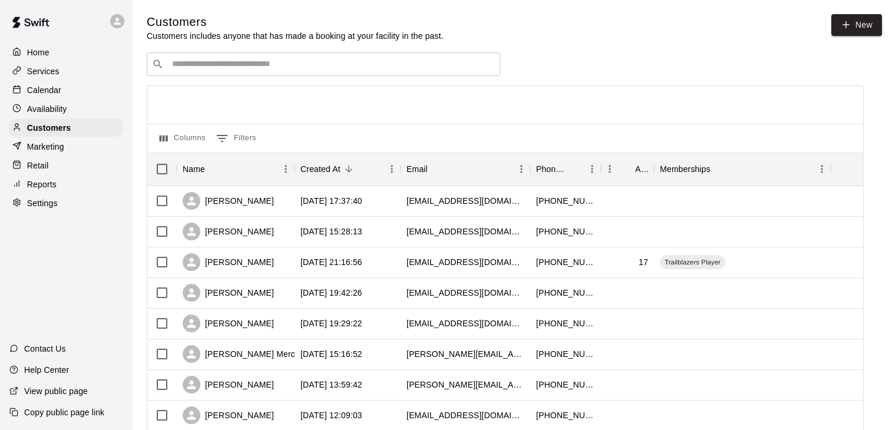
scroll to position [226, 0]
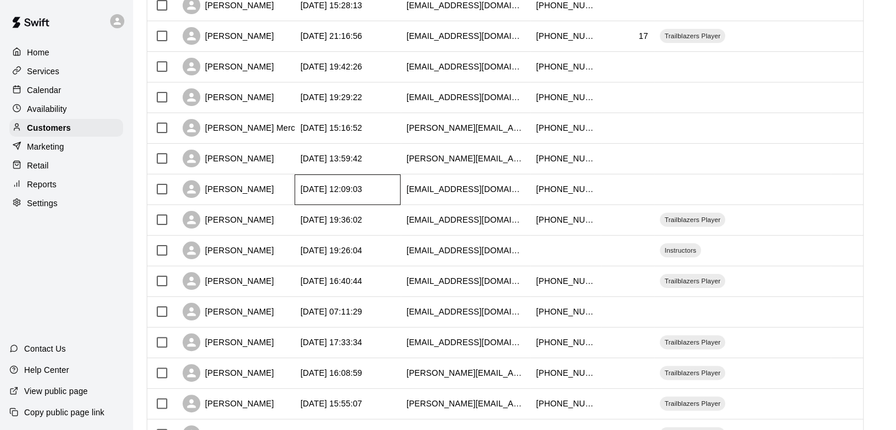
click at [375, 198] on div "[DATE] 12:09:03" at bounding box center [347, 189] width 106 height 31
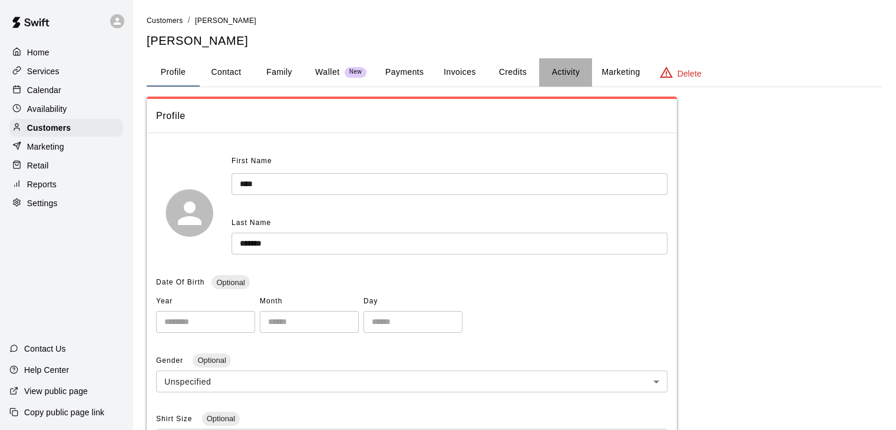
click at [567, 71] on button "Activity" at bounding box center [565, 72] width 53 height 28
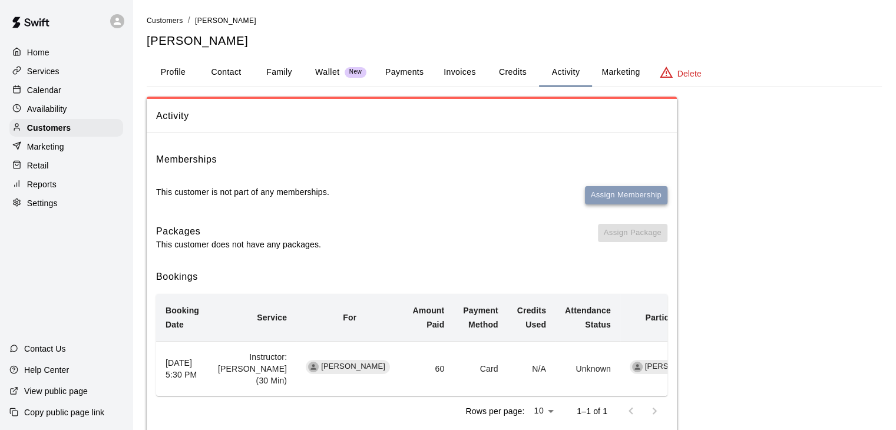
click at [626, 197] on button "Assign Membership" at bounding box center [626, 195] width 82 height 18
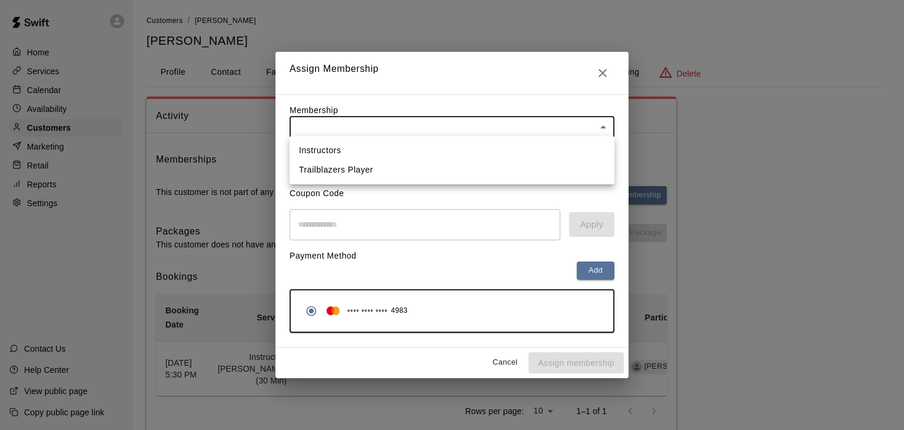
click at [434, 132] on body "Home Services Calendar Availability Customers Marketing Retail Reports Settings…" at bounding box center [452, 232] width 904 height 464
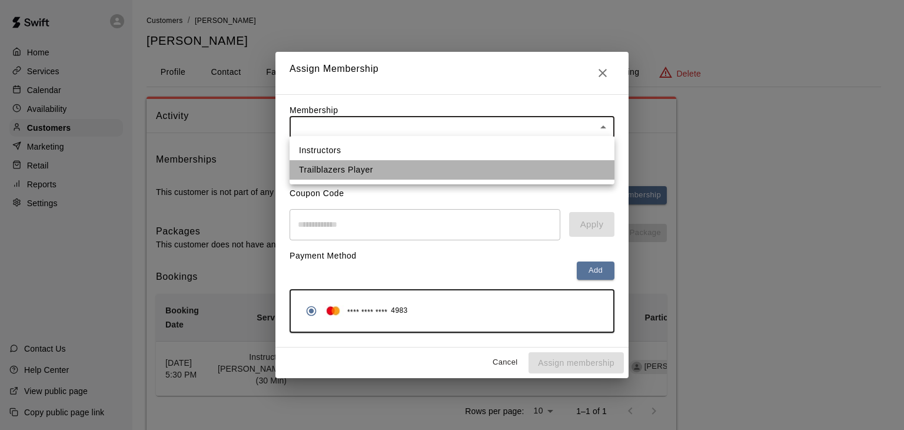
click at [418, 166] on li "Trailblazers Player" at bounding box center [452, 169] width 325 height 19
type input "**********"
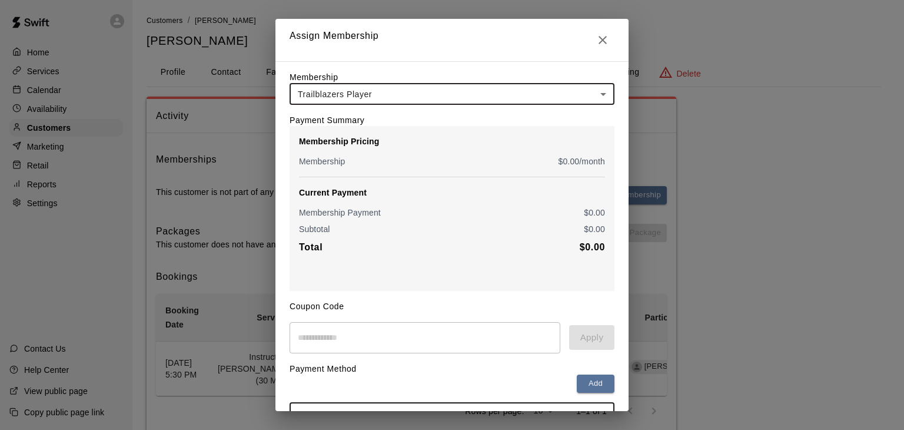
scroll to position [87, 0]
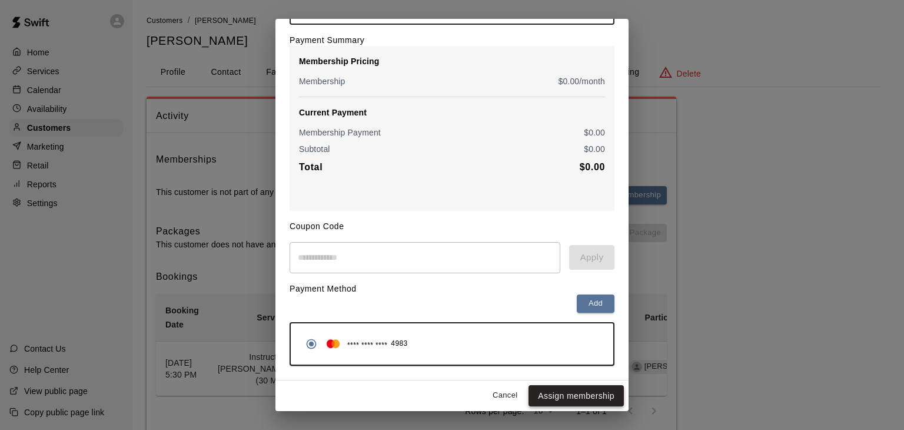
click at [562, 399] on button "Assign membership" at bounding box center [576, 396] width 95 height 22
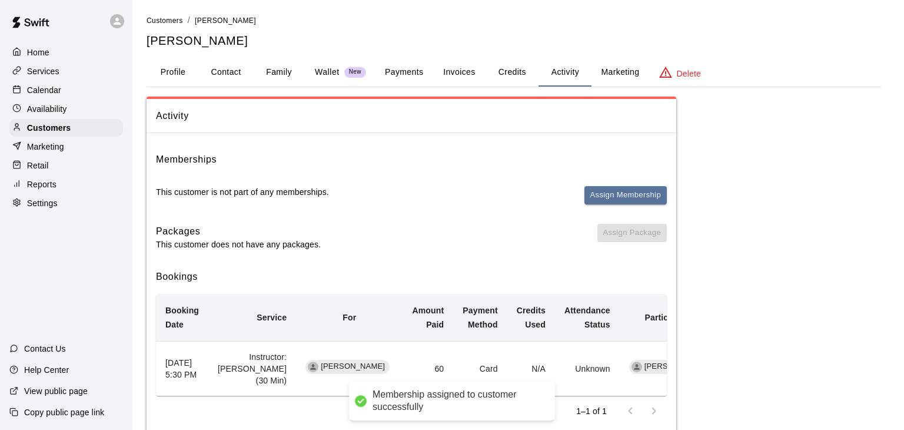
scroll to position [0, 0]
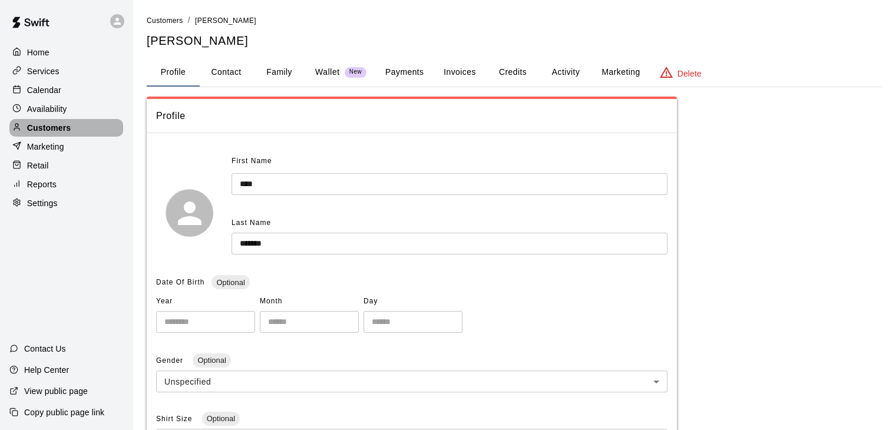
click at [65, 128] on p "Customers" at bounding box center [49, 128] width 44 height 12
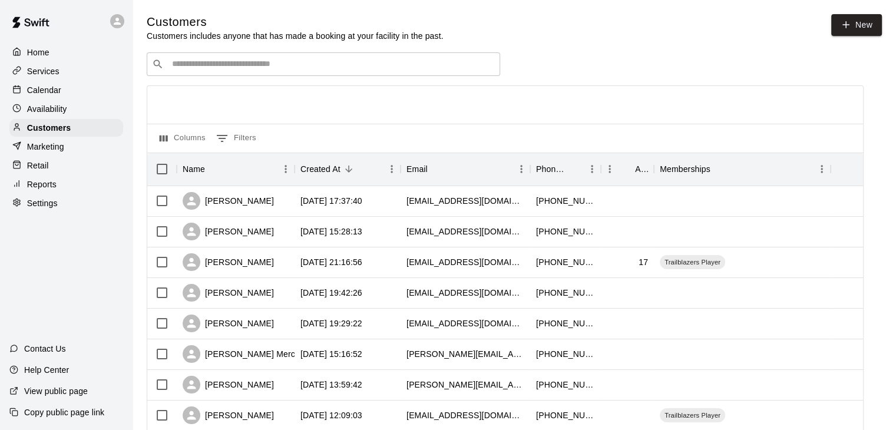
scroll to position [245, 0]
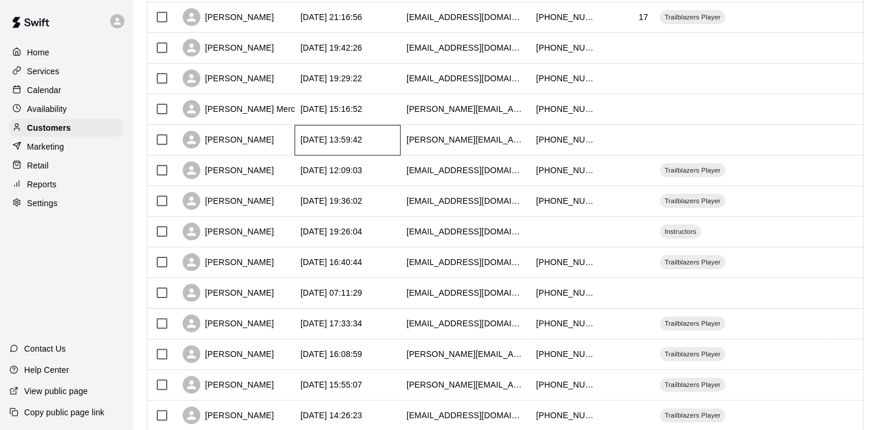
click at [347, 144] on div "[DATE] 13:59:42" at bounding box center [331, 140] width 62 height 12
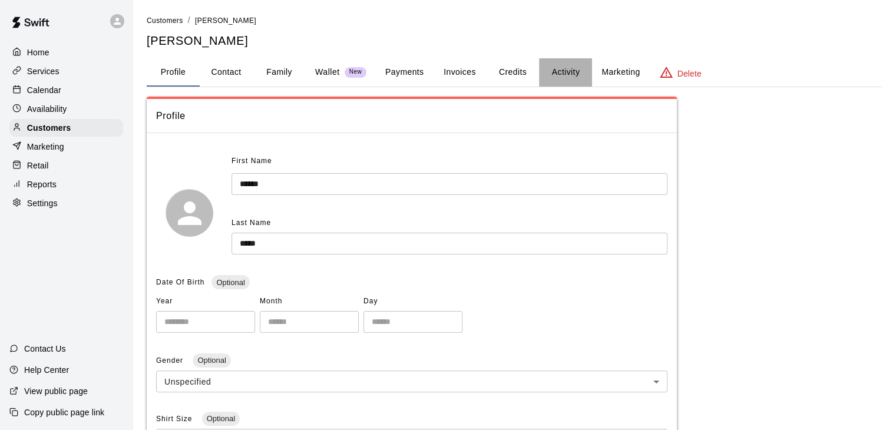
click at [569, 71] on button "Activity" at bounding box center [565, 72] width 53 height 28
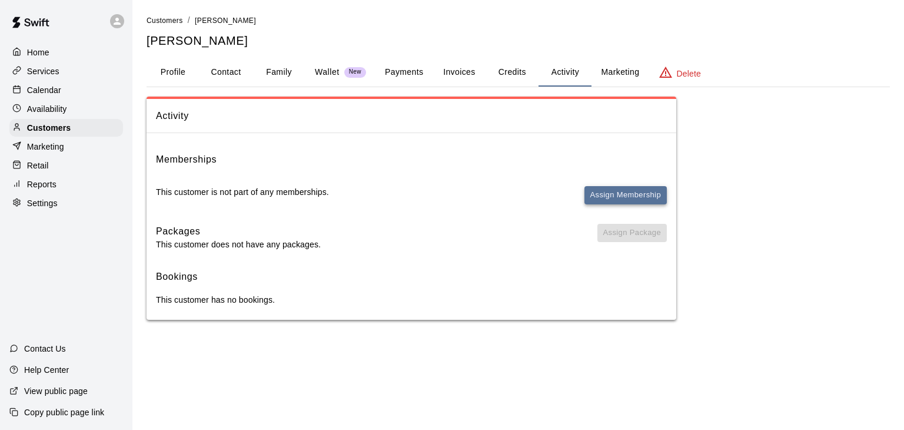
click at [614, 194] on button "Assign Membership" at bounding box center [626, 195] width 82 height 18
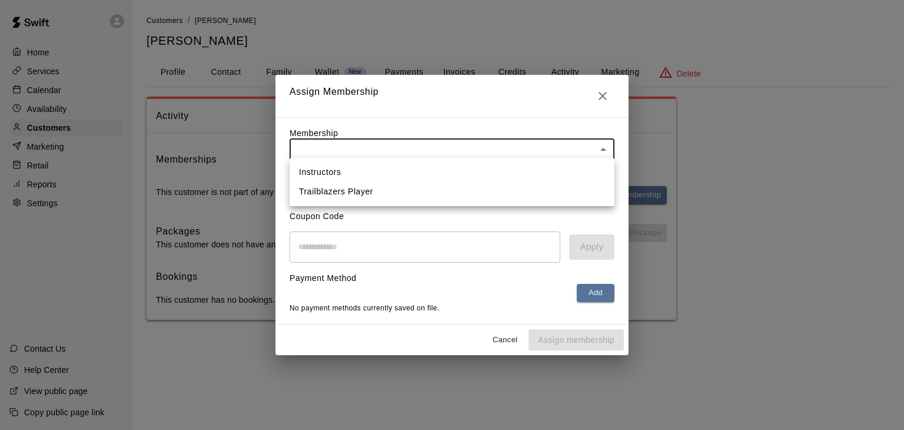
click at [431, 140] on body "Home Services Calendar Availability Customers Marketing Retail Reports Settings…" at bounding box center [452, 171] width 904 height 343
click at [414, 189] on li "Trailblazers Player" at bounding box center [452, 191] width 325 height 19
type input "**********"
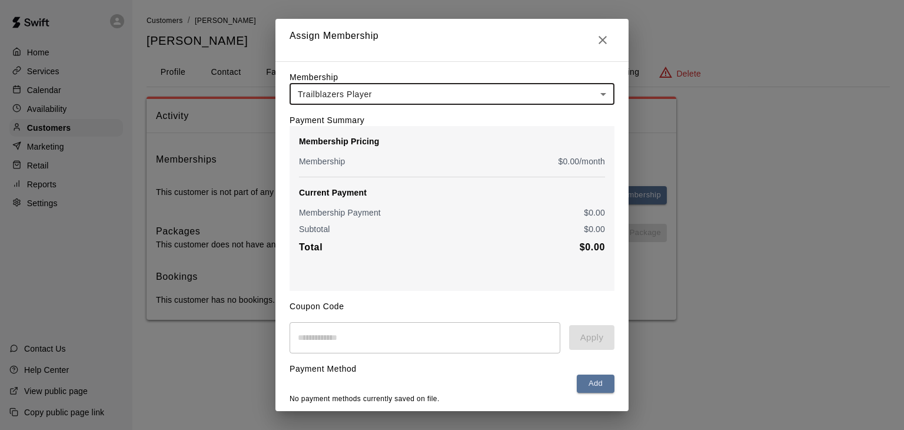
scroll to position [44, 0]
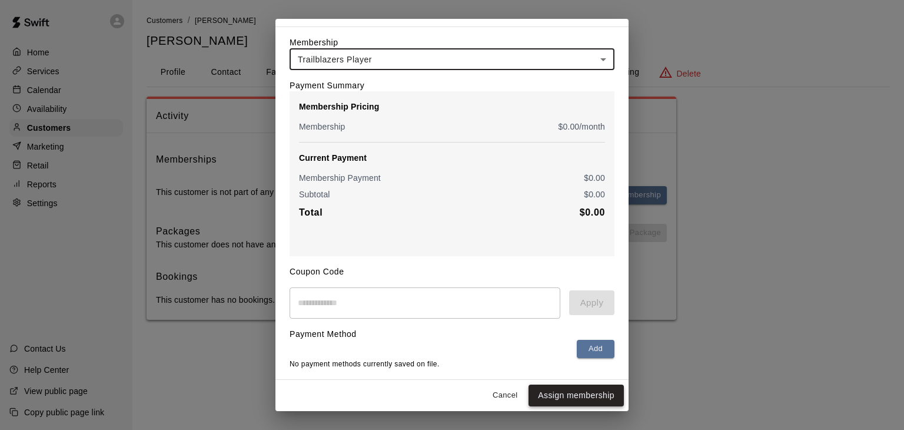
click at [555, 402] on button "Assign membership" at bounding box center [576, 396] width 95 height 22
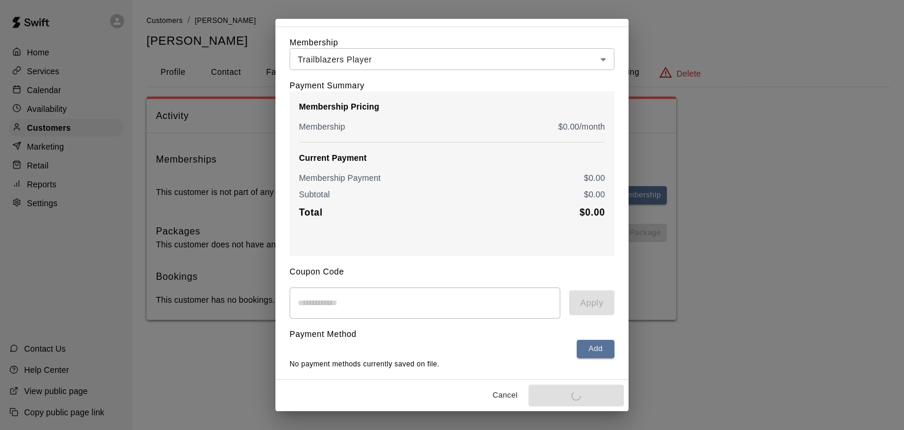
scroll to position [0, 0]
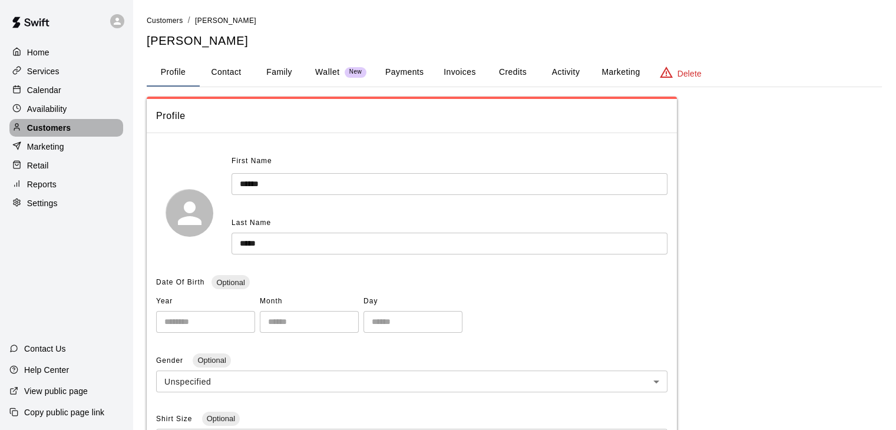
click at [73, 134] on div "Customers" at bounding box center [66, 128] width 114 height 18
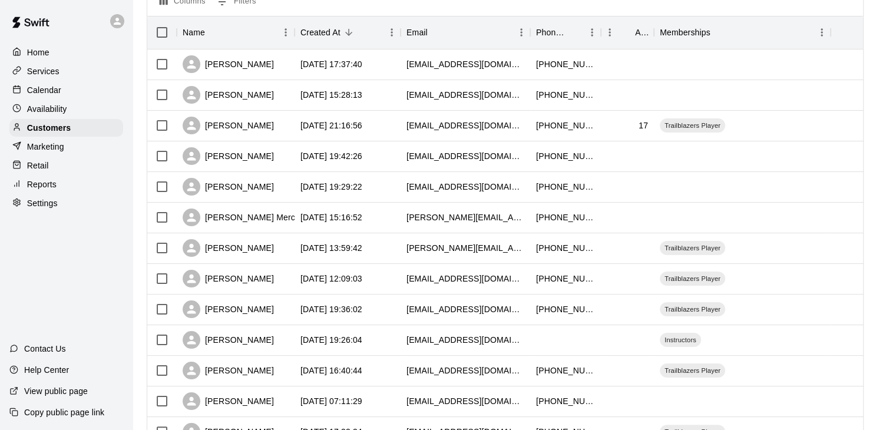
scroll to position [137, 0]
click at [398, 224] on div "[DATE] 15:16:52" at bounding box center [347, 218] width 106 height 31
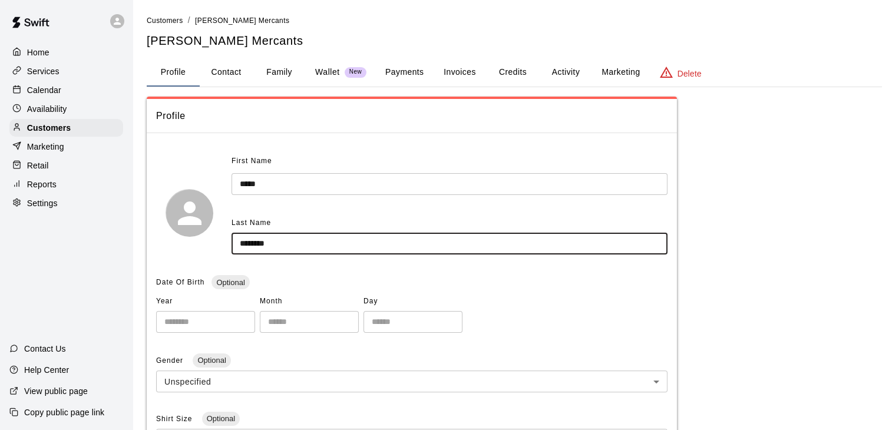
click at [344, 250] on input "********" at bounding box center [449, 244] width 436 height 22
type input "********"
click at [380, 187] on input "*****" at bounding box center [449, 184] width 436 height 22
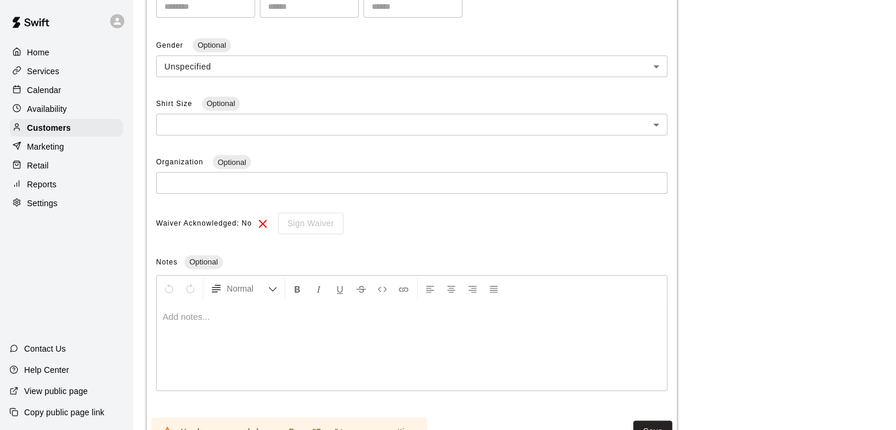
scroll to position [363, 0]
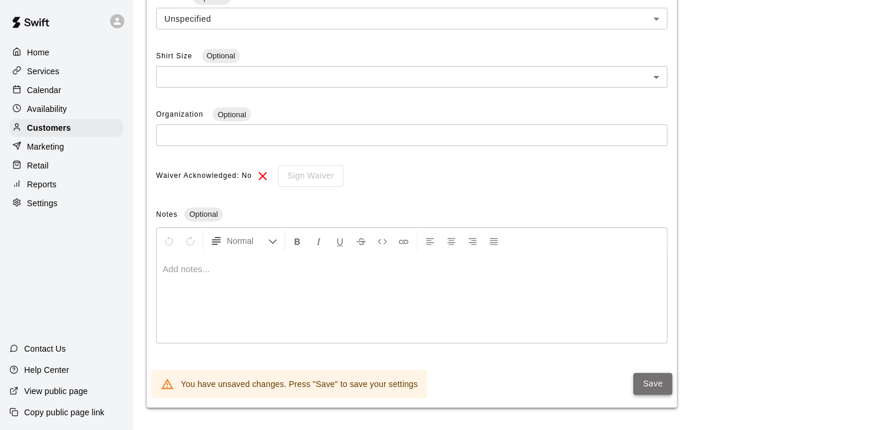
click at [647, 386] on button "Save" at bounding box center [652, 384] width 39 height 22
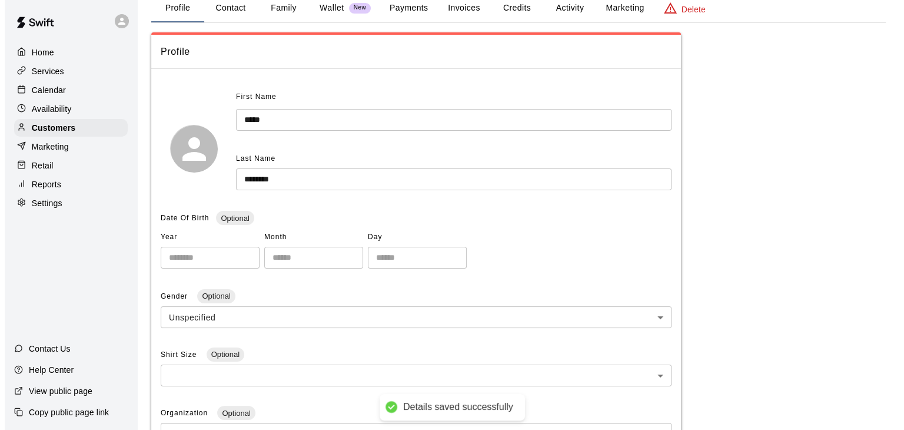
scroll to position [0, 0]
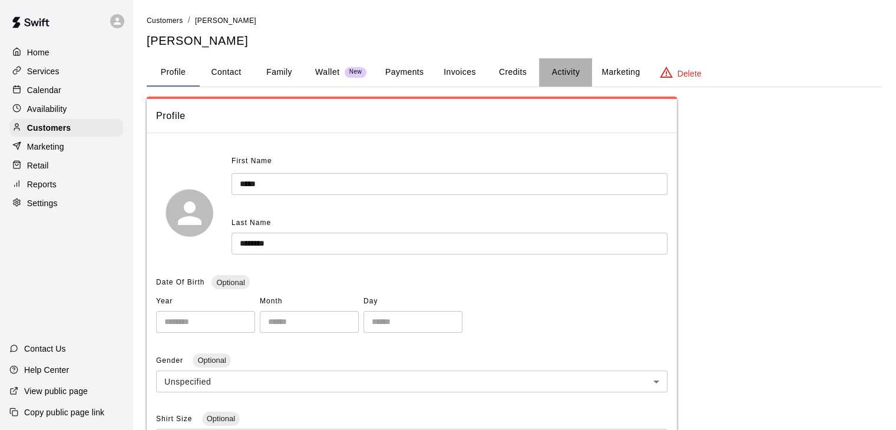
click at [559, 74] on button "Activity" at bounding box center [565, 72] width 53 height 28
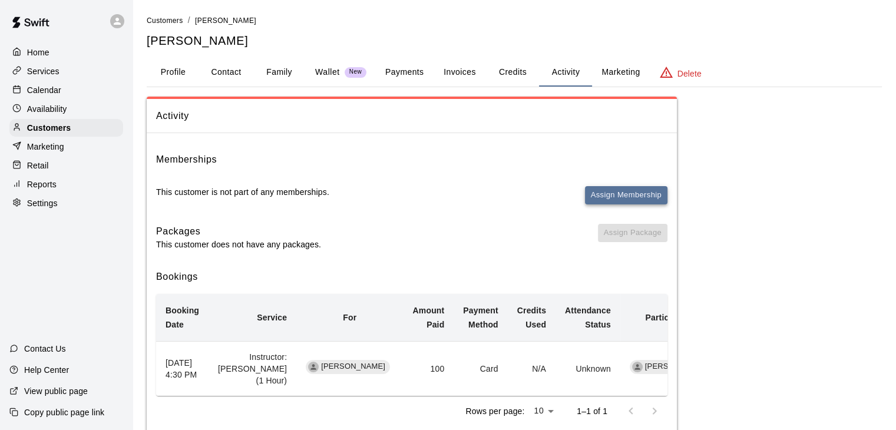
click at [596, 196] on button "Assign Membership" at bounding box center [626, 195] width 82 height 18
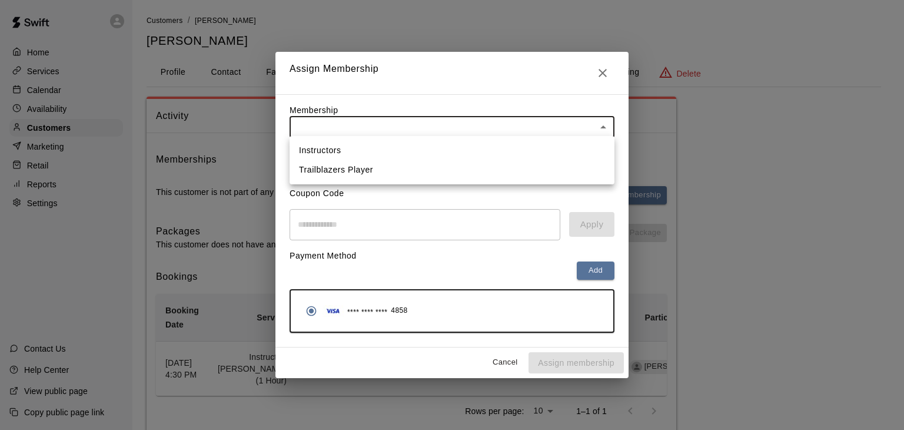
click at [450, 125] on body "Home Services Calendar Availability Customers Marketing Retail Reports Settings…" at bounding box center [452, 232] width 904 height 464
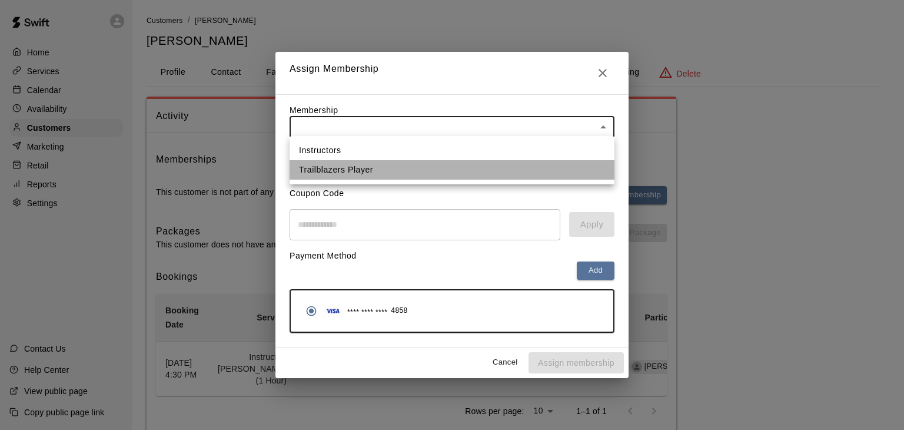
click at [435, 173] on li "Trailblazers Player" at bounding box center [452, 169] width 325 height 19
type input "**********"
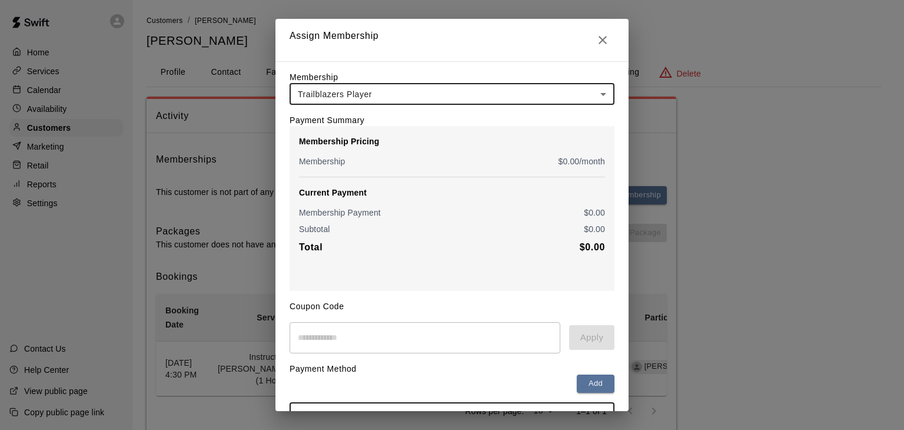
scroll to position [87, 0]
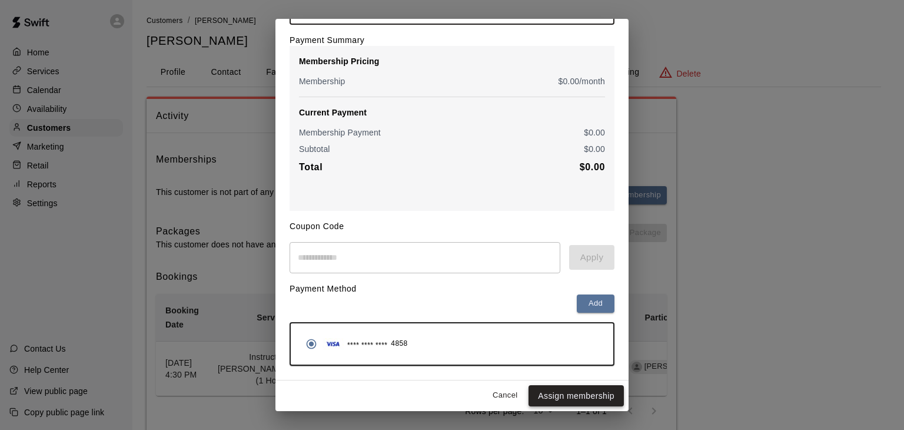
click at [558, 396] on button "Assign membership" at bounding box center [576, 396] width 95 height 22
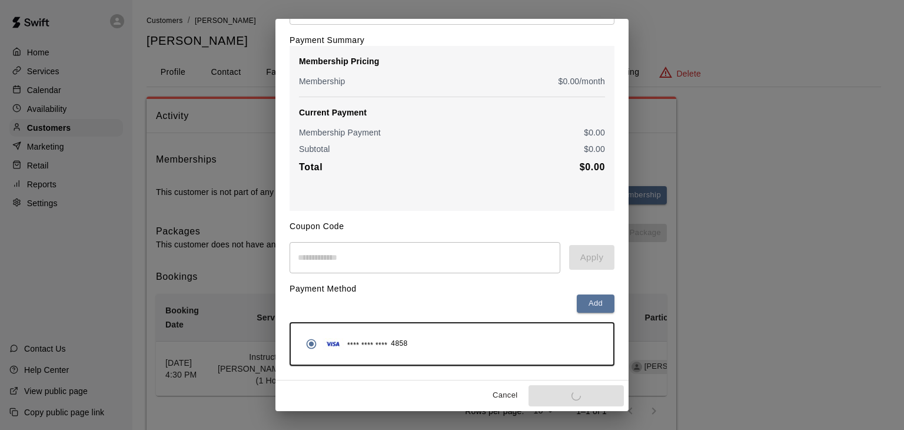
scroll to position [0, 0]
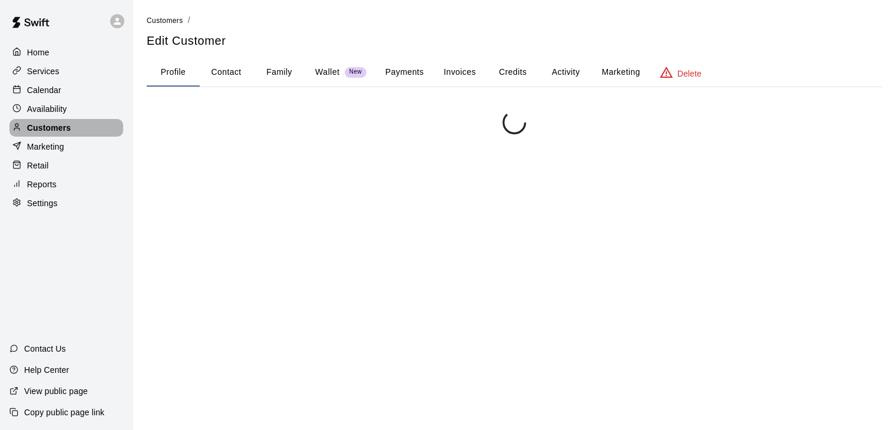
click at [57, 131] on p "Customers" at bounding box center [49, 128] width 44 height 12
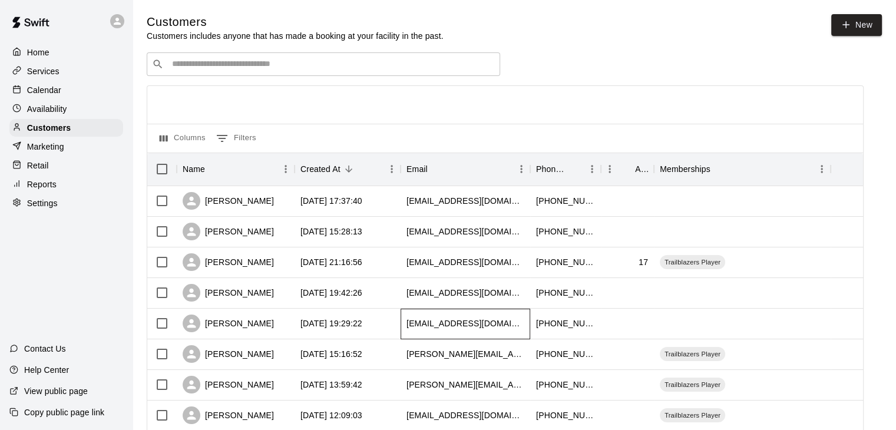
click at [433, 321] on div "[EMAIL_ADDRESS][DOMAIN_NAME]" at bounding box center [465, 323] width 118 height 12
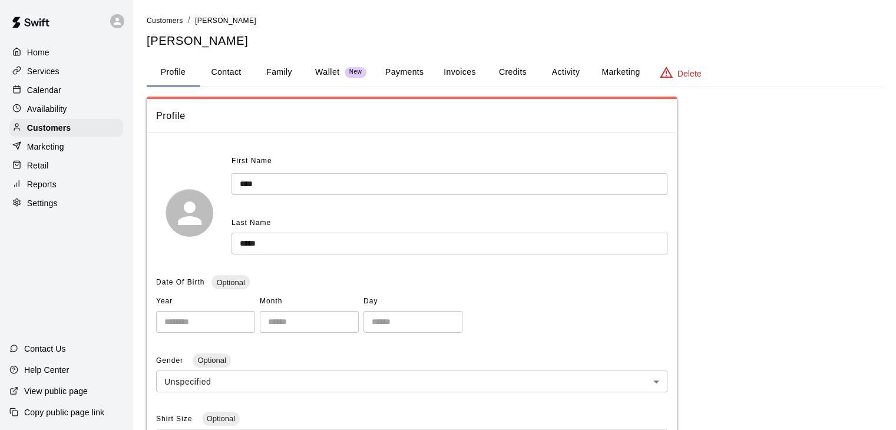
click at [563, 70] on button "Activity" at bounding box center [565, 72] width 53 height 28
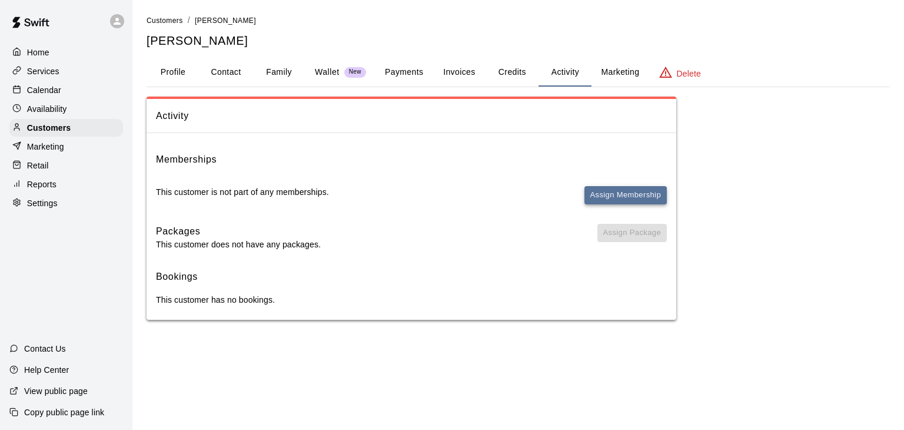
click at [607, 198] on button "Assign Membership" at bounding box center [626, 195] width 82 height 18
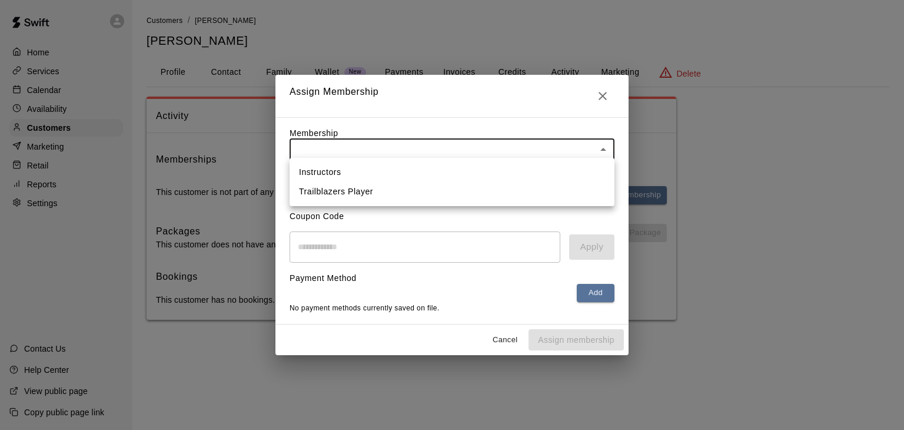
click at [443, 147] on body "Home Services Calendar Availability Customers Marketing Retail Reports Settings…" at bounding box center [452, 171] width 904 height 343
click at [429, 191] on li "Trailblazers Player" at bounding box center [452, 191] width 325 height 19
type input "**********"
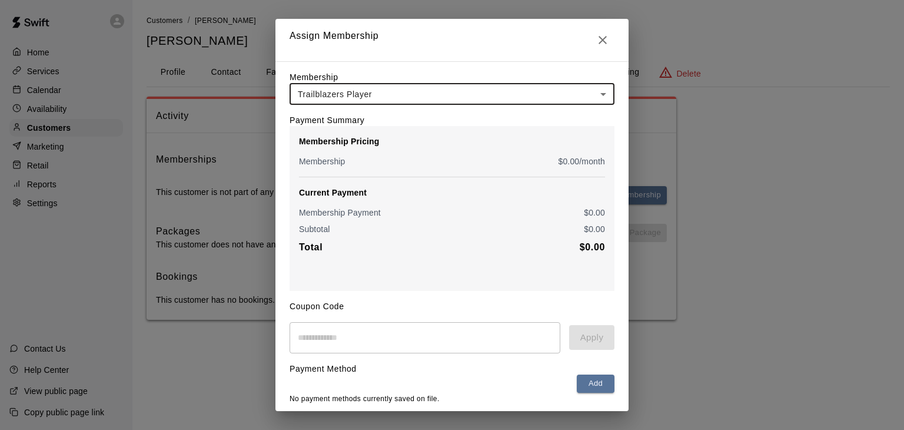
scroll to position [44, 0]
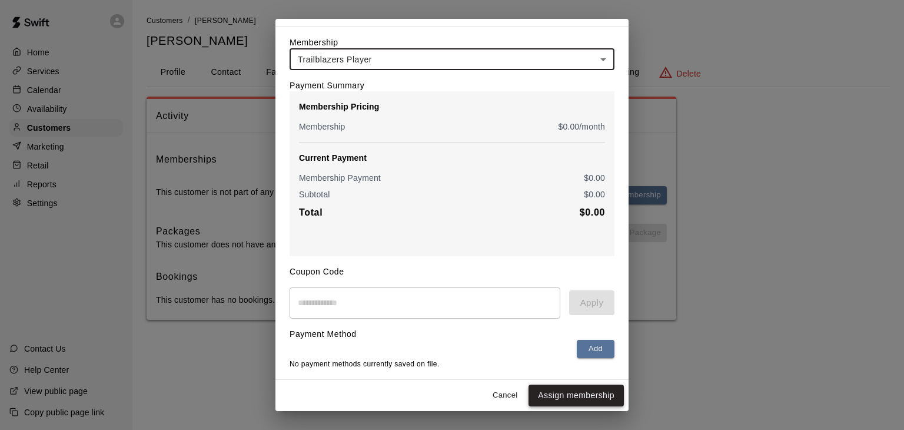
click at [554, 400] on button "Assign membership" at bounding box center [576, 396] width 95 height 22
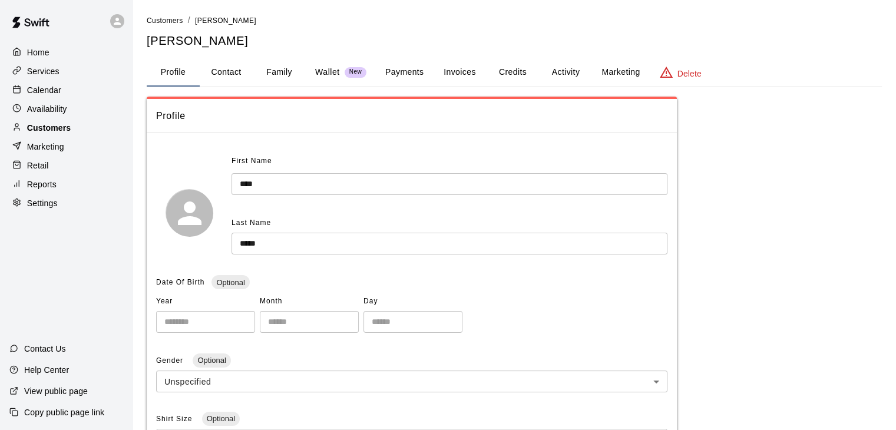
click at [71, 130] on div "Customers" at bounding box center [66, 128] width 114 height 18
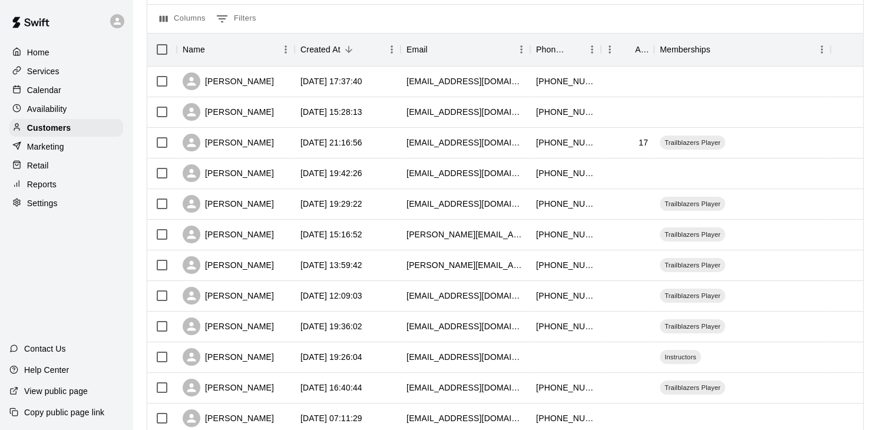
scroll to position [125, 0]
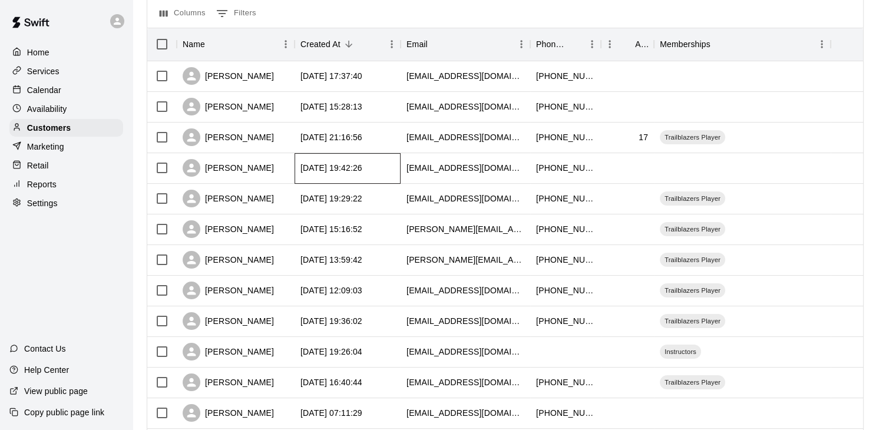
click at [384, 177] on div "[DATE] 19:42:26" at bounding box center [347, 168] width 106 height 31
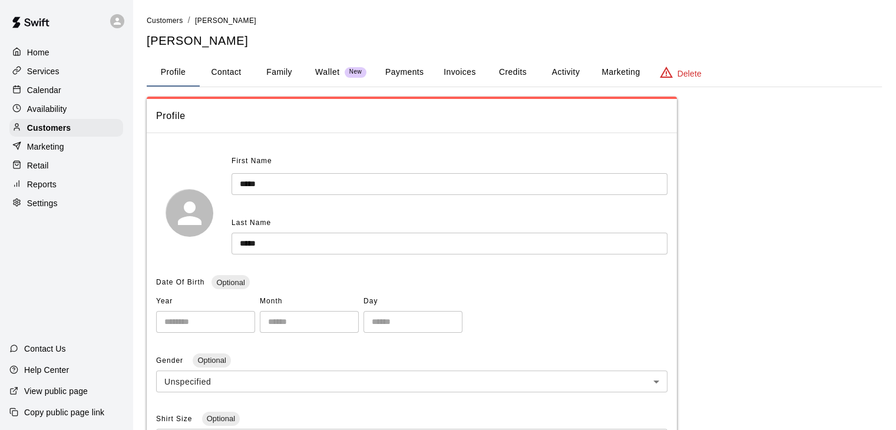
click at [562, 64] on button "Activity" at bounding box center [565, 72] width 53 height 28
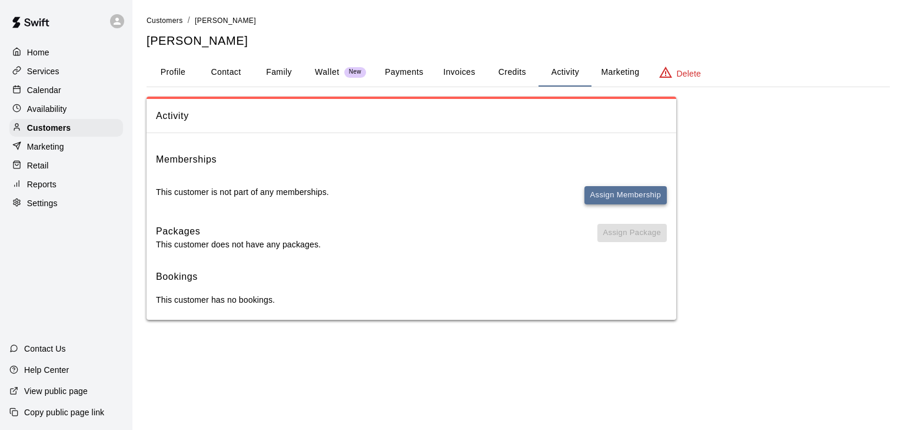
click at [609, 189] on button "Assign Membership" at bounding box center [626, 195] width 82 height 18
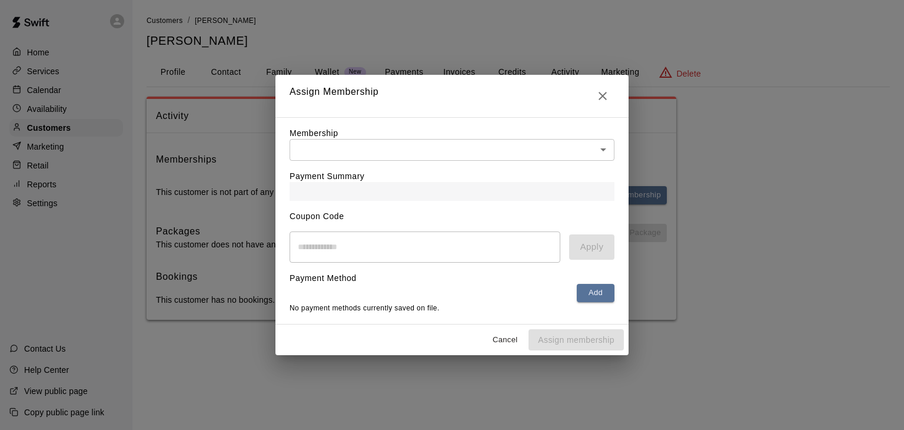
click at [422, 147] on body "Home Services Calendar Availability Customers Marketing Retail Reports Settings…" at bounding box center [452, 171] width 904 height 343
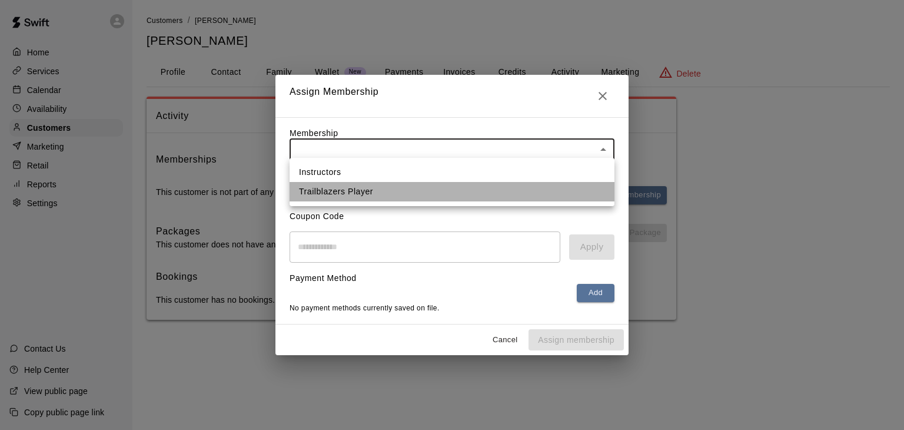
click at [403, 194] on li "Trailblazers Player" at bounding box center [452, 191] width 325 height 19
type input "**********"
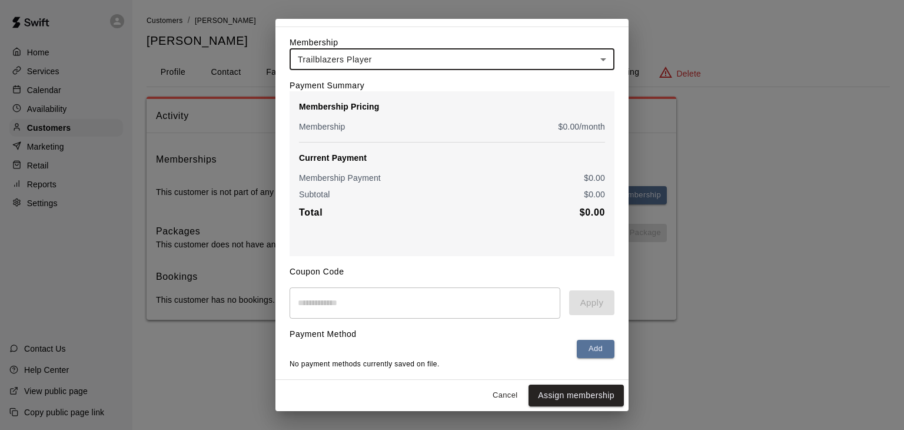
scroll to position [43, 0]
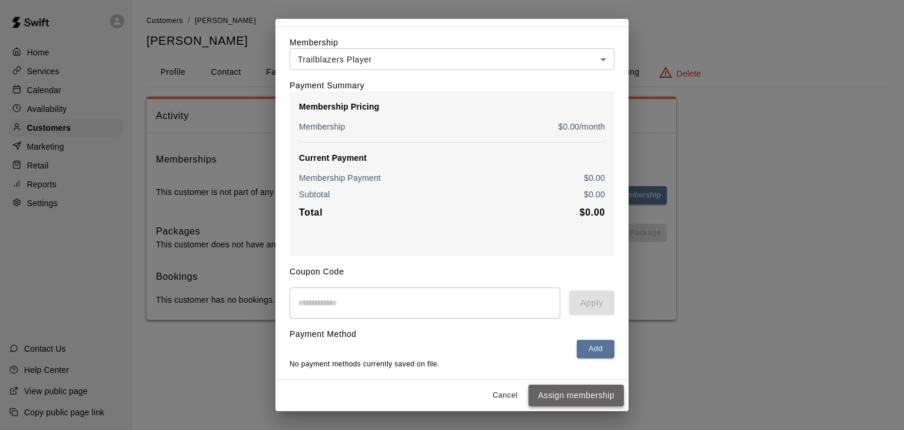
click at [542, 396] on button "Assign membership" at bounding box center [576, 396] width 95 height 22
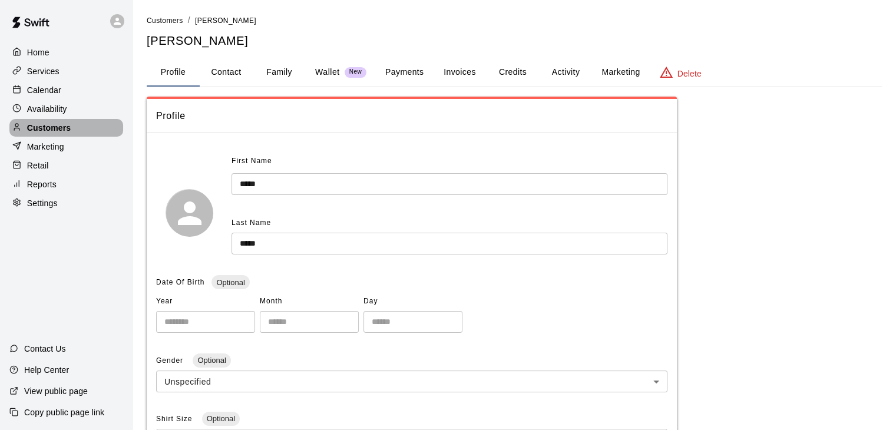
click at [82, 132] on div "Customers" at bounding box center [66, 128] width 114 height 18
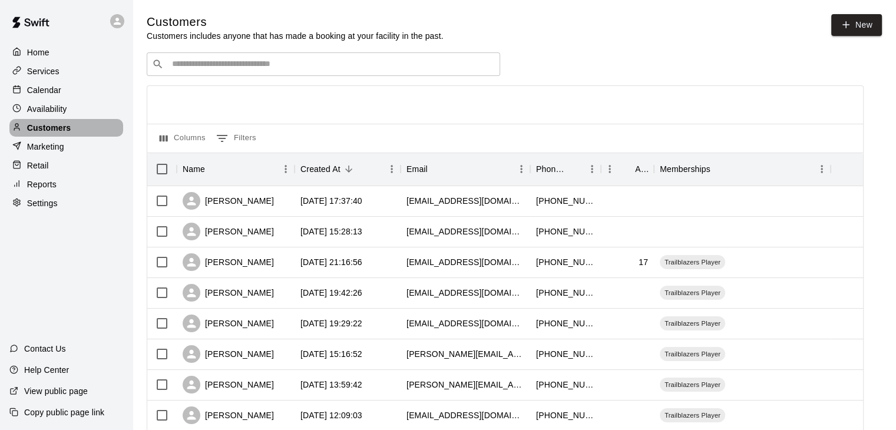
click at [71, 129] on p "Customers" at bounding box center [49, 128] width 44 height 12
click at [88, 271] on div "Home Services Calendar Availability Customers Marketing Retail Reports Settings…" at bounding box center [66, 215] width 132 height 430
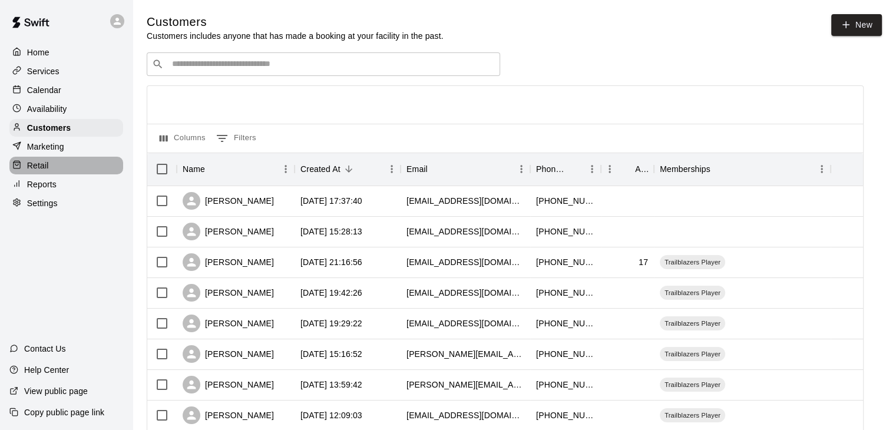
click at [44, 171] on p "Retail" at bounding box center [38, 166] width 22 height 12
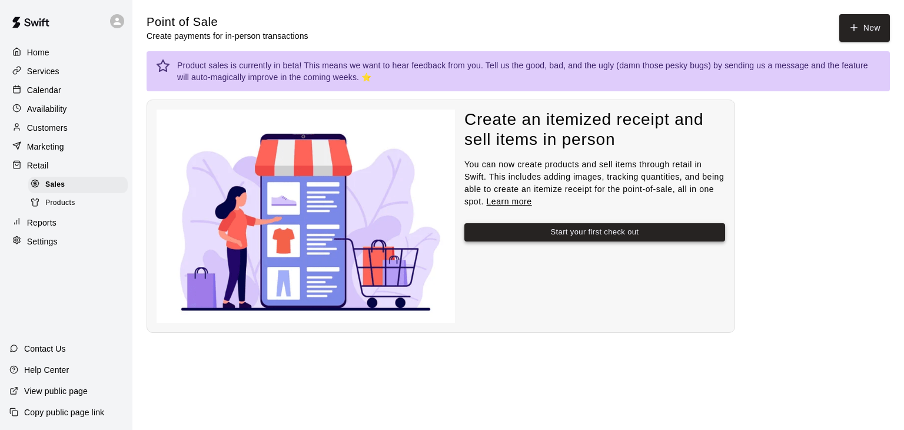
click at [564, 231] on button "Start your first check out" at bounding box center [595, 232] width 261 height 18
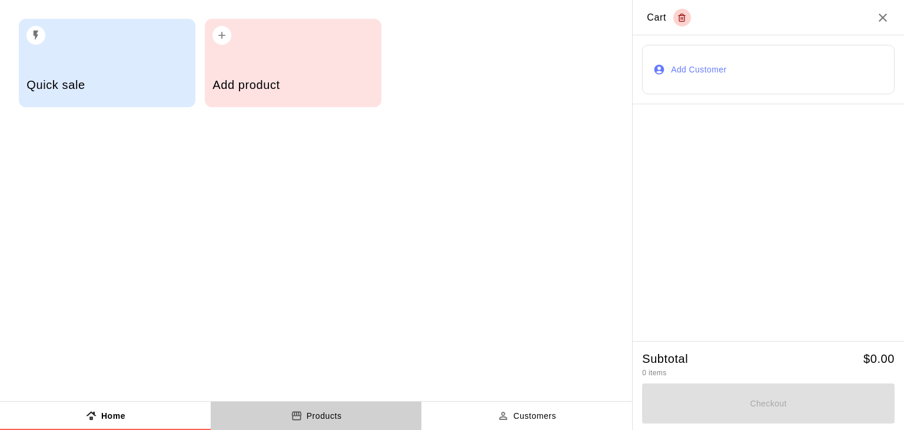
click at [319, 407] on button "Products" at bounding box center [316, 416] width 211 height 28
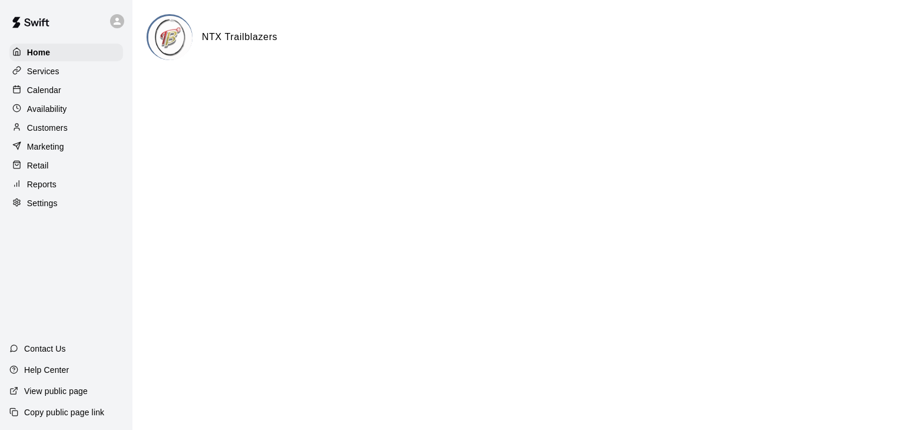
click at [48, 75] on p "Services" at bounding box center [43, 71] width 32 height 12
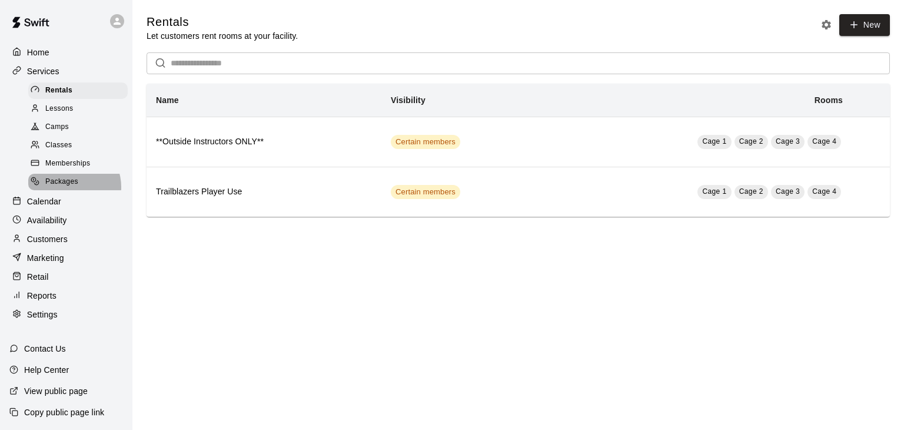
click at [71, 188] on span "Packages" at bounding box center [61, 182] width 33 height 12
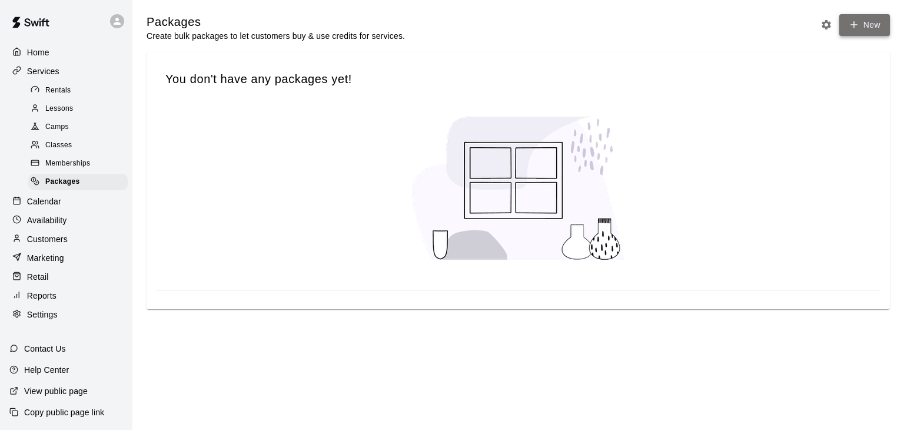
click at [860, 28] on link "New" at bounding box center [865, 25] width 51 height 22
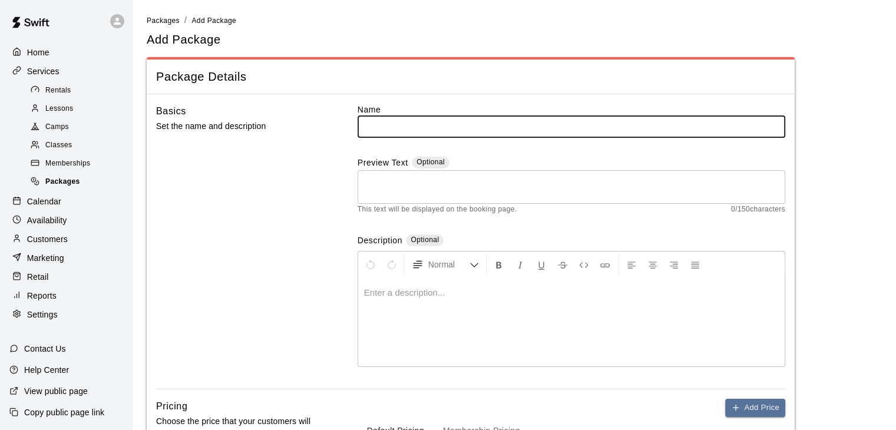
click at [67, 188] on span "Packages" at bounding box center [62, 182] width 35 height 12
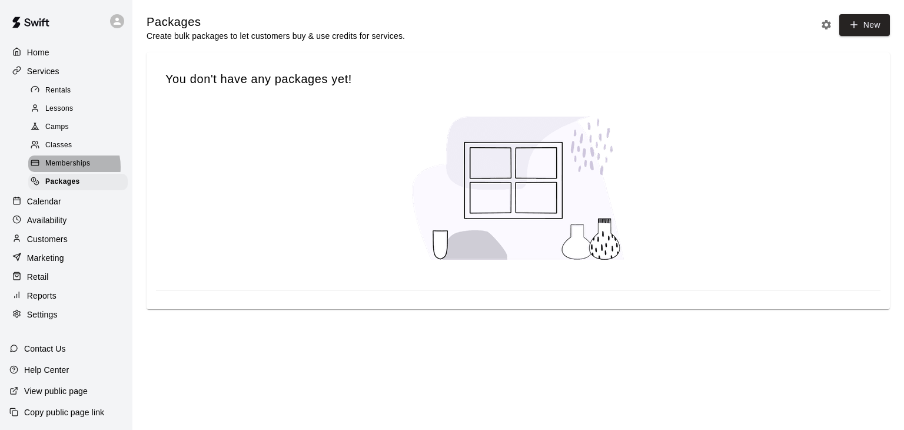
click at [66, 170] on span "Memberships" at bounding box center [67, 164] width 45 height 12
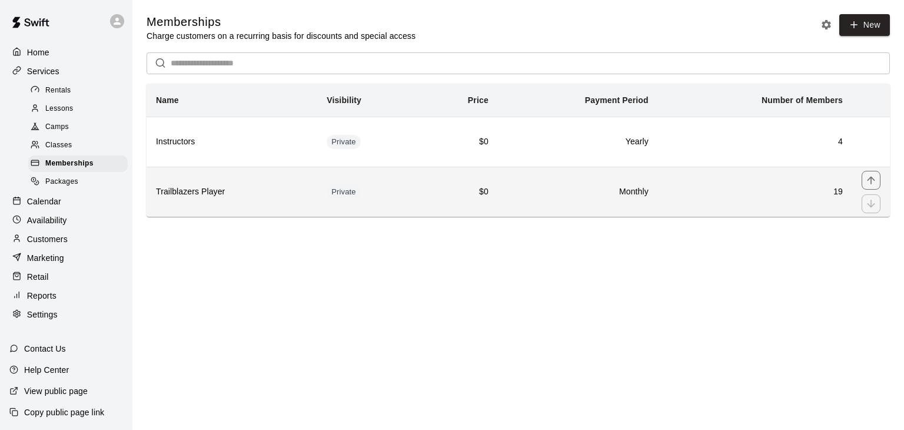
click at [422, 189] on td "$0" at bounding box center [460, 192] width 77 height 50
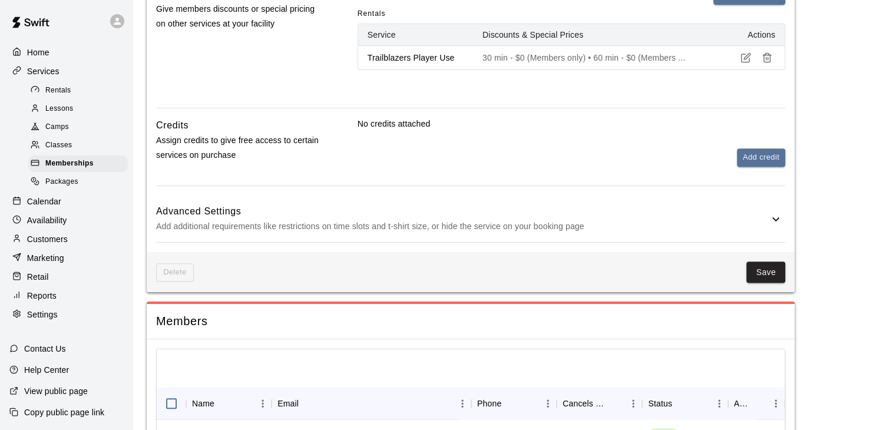
scroll to position [478, 0]
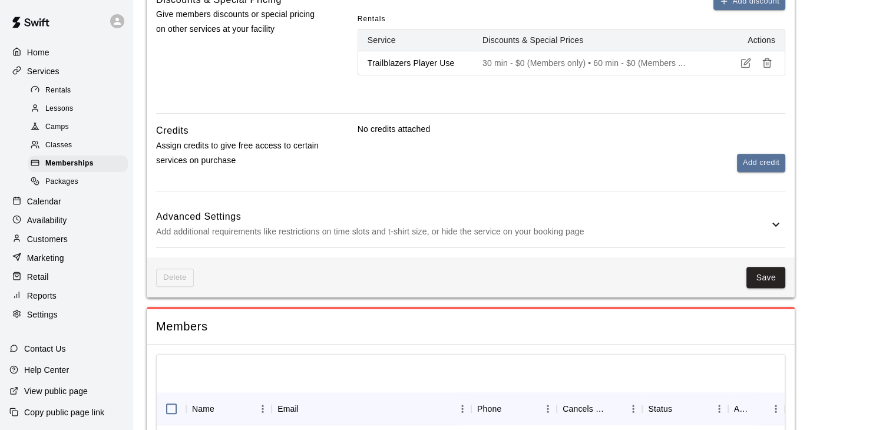
click at [652, 221] on h6 "Advanced Settings" at bounding box center [462, 216] width 612 height 15
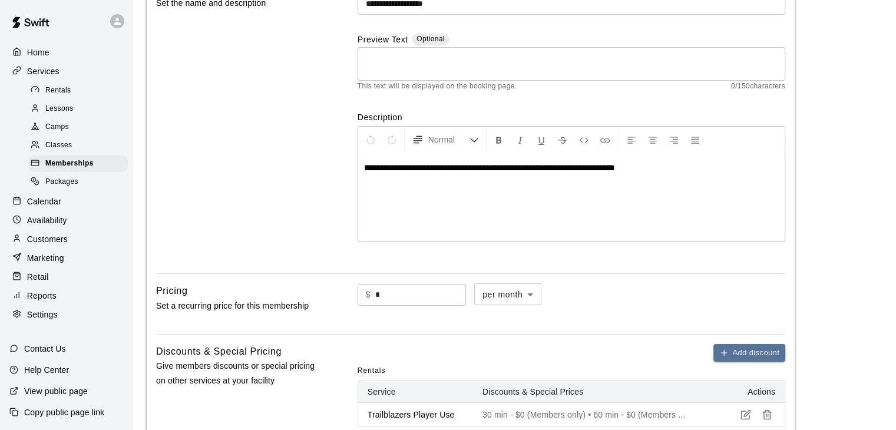
scroll to position [0, 0]
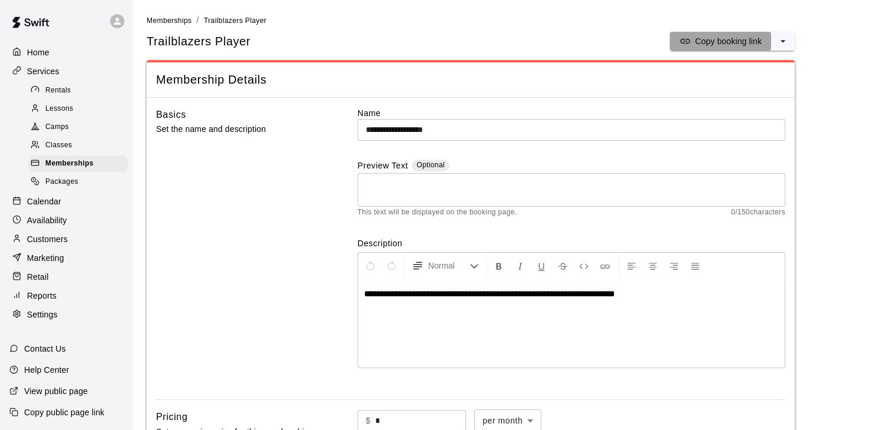
click at [718, 42] on p "Copy booking link" at bounding box center [728, 41] width 67 height 12
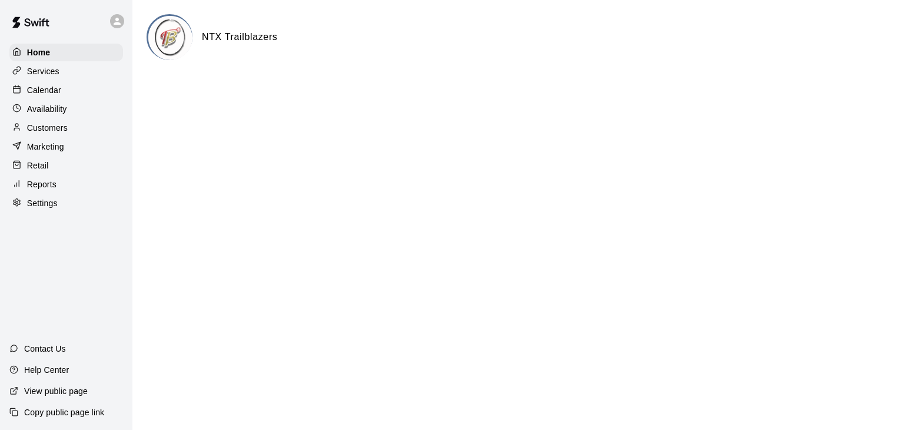
click at [56, 128] on p "Customers" at bounding box center [47, 128] width 41 height 12
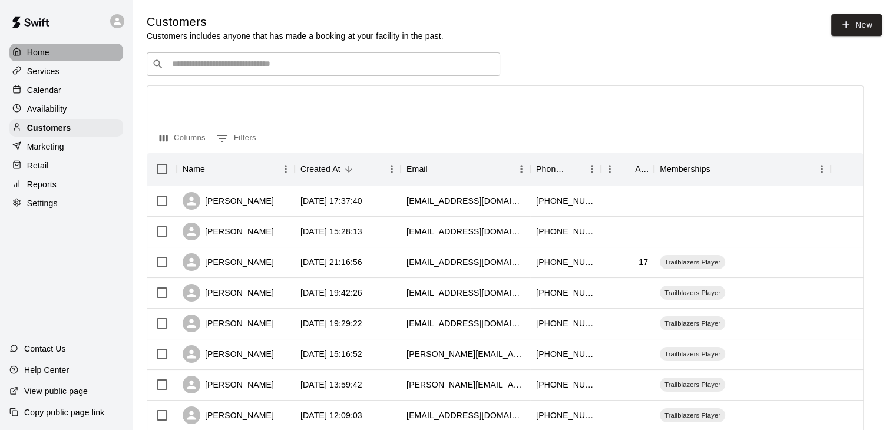
click at [78, 49] on div "Home" at bounding box center [66, 53] width 114 height 18
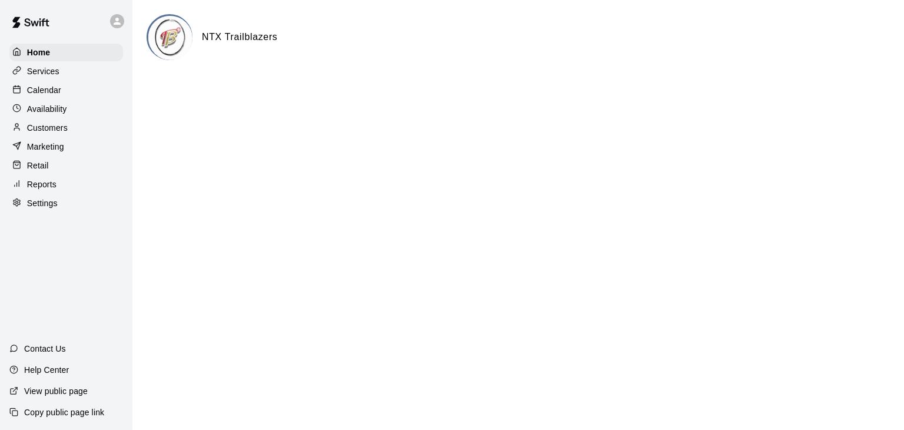
click at [62, 132] on p "Customers" at bounding box center [47, 128] width 41 height 12
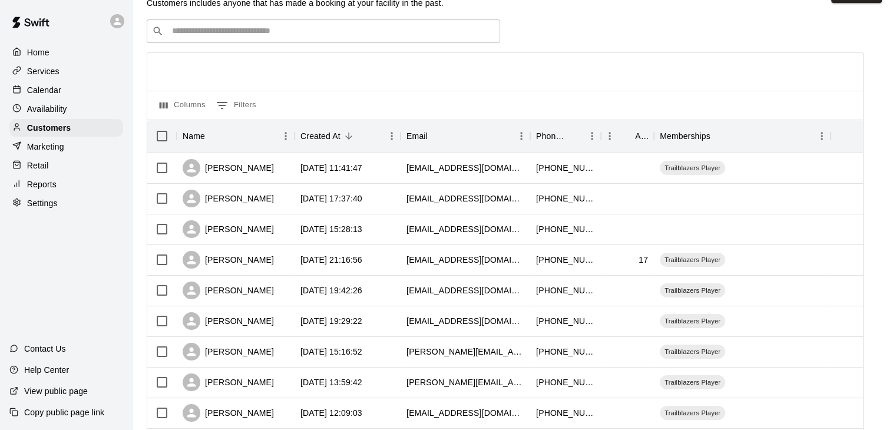
scroll to position [32, 0]
click at [336, 165] on div "[DATE] 11:41:47" at bounding box center [331, 169] width 62 height 12
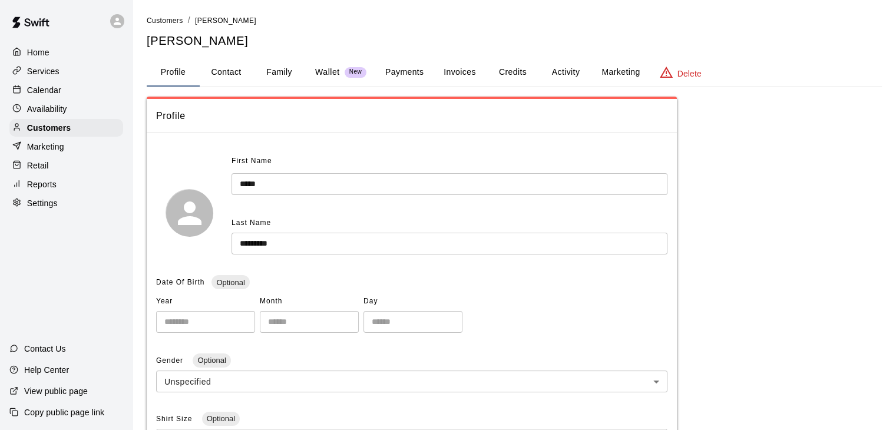
click at [52, 57] on div "Home" at bounding box center [66, 53] width 114 height 18
